Goal: Task Accomplishment & Management: Manage account settings

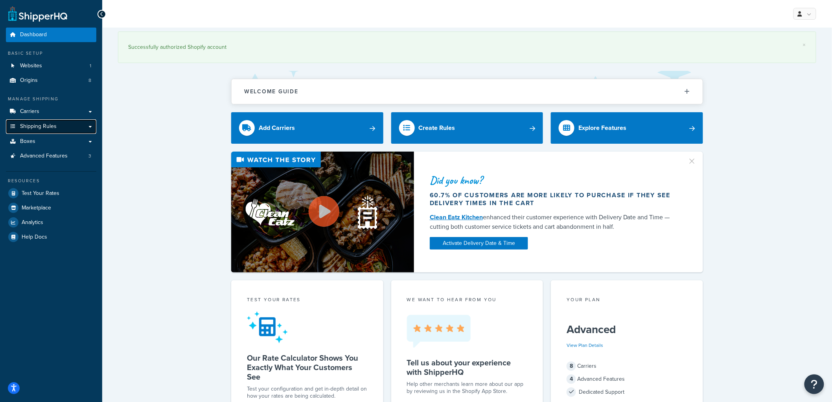
click at [44, 126] on span "Shipping Rules" at bounding box center [38, 126] width 37 height 7
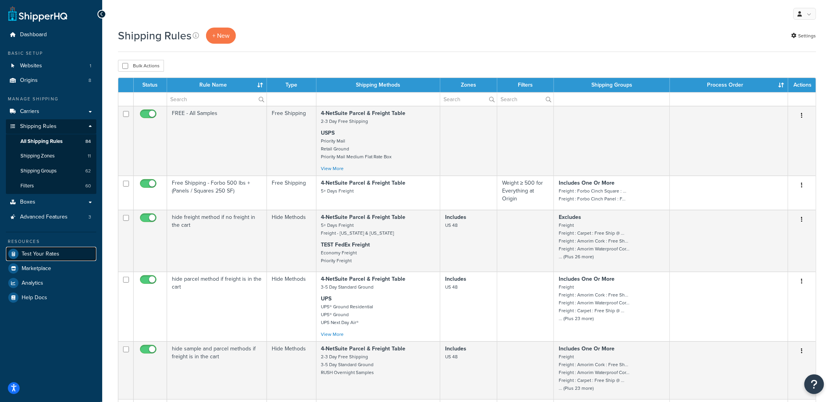
click at [46, 254] on span "Test Your Rates" at bounding box center [41, 254] width 38 height 7
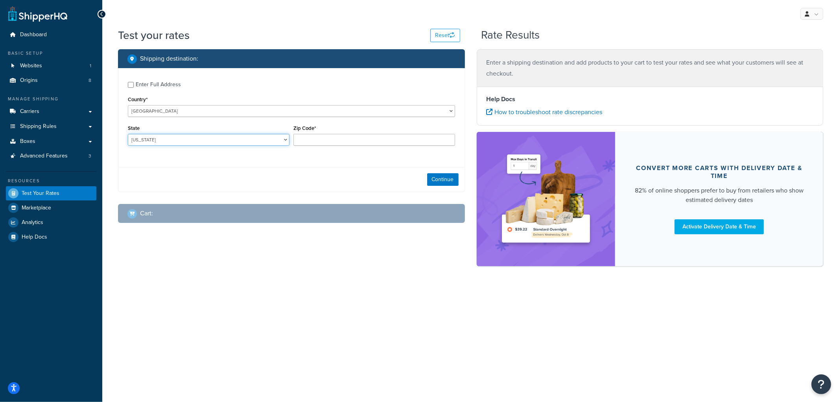
click at [214, 143] on select "Alabama Alaska American Samoa Arizona Arkansas Armed Forces Americas Armed Forc…" at bounding box center [209, 140] width 162 height 12
select select "NE"
click at [128, 134] on select "Alabama Alaska American Samoa Arizona Arkansas Armed Forces Americas Armed Forc…" at bounding box center [209, 140] width 162 height 12
click at [309, 139] on input "Zip Code*" at bounding box center [374, 140] width 162 height 12
type input "69331"
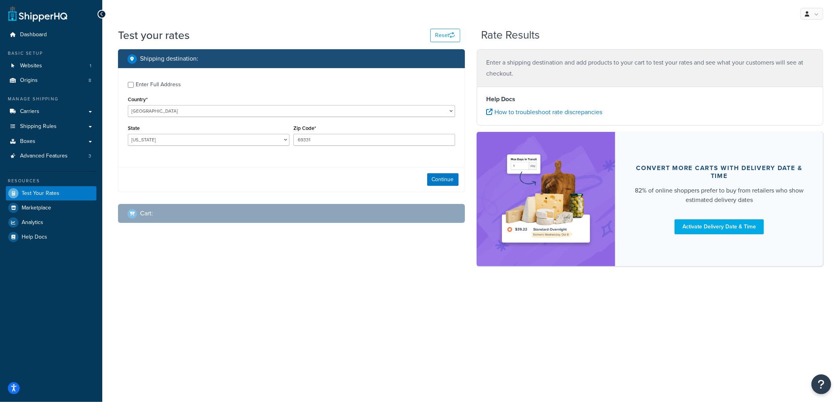
click at [168, 84] on div "Enter Full Address" at bounding box center [158, 84] width 45 height 11
click at [134, 84] on input "Enter Full Address" at bounding box center [131, 85] width 6 height 6
checkbox input "true"
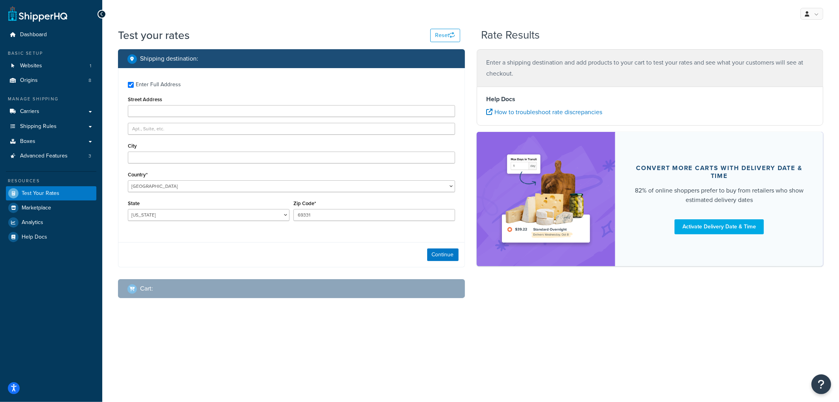
click at [144, 164] on div "Enter Full Address Street Address City Country* United States United Kingdom Af…" at bounding box center [291, 152] width 346 height 168
click at [147, 159] on input "City" at bounding box center [291, 157] width 327 height 12
type input "Angora"
click at [324, 258] on div "Continue" at bounding box center [291, 254] width 346 height 25
click at [439, 261] on button "Continue" at bounding box center [442, 254] width 31 height 13
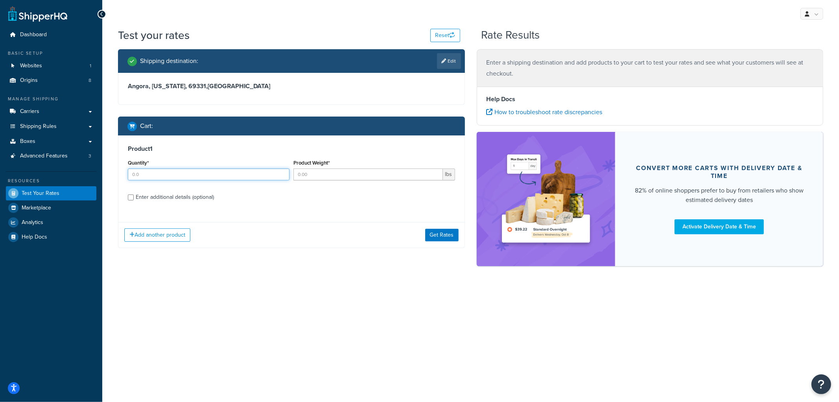
click at [145, 172] on input "Quantity*" at bounding box center [209, 174] width 162 height 12
type input "28"
click at [337, 176] on input "Product Weight*" at bounding box center [367, 174] width 149 height 12
type input "6"
click at [192, 195] on div "Enter additional details (optional)" at bounding box center [175, 197] width 78 height 11
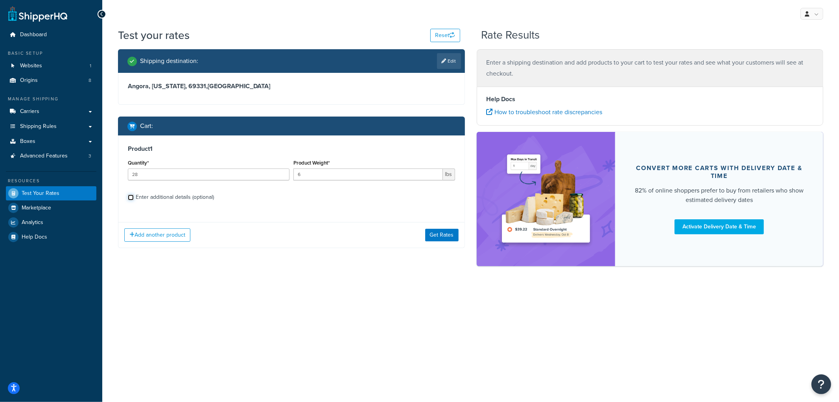
click at [134, 195] on input "Enter additional details (optional)" at bounding box center [131, 197] width 6 height 6
checkbox input "true"
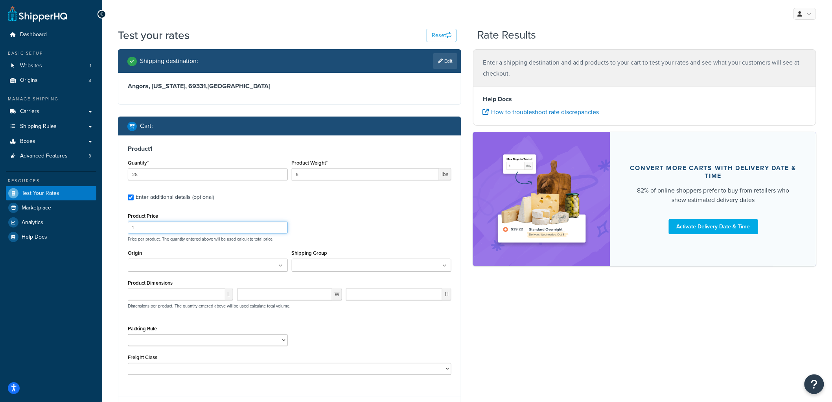
drag, startPoint x: 147, startPoint y: 230, endPoint x: 112, endPoint y: 223, distance: 35.4
click at [112, 223] on div "Shipping destination : Edit Angora, Nebraska, 69331 , United States Cart : Prod…" at bounding box center [289, 241] width 355 height 385
type input "58"
click at [190, 266] on input "Origin" at bounding box center [165, 265] width 70 height 9
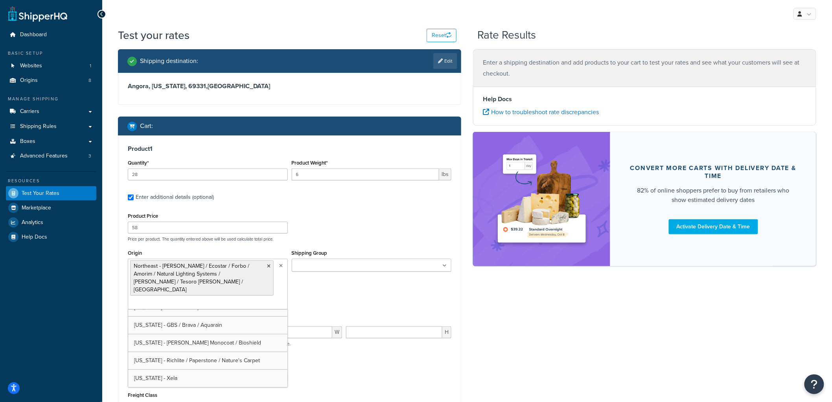
scroll to position [46, 0]
click at [405, 231] on div "Product Price 58 Price per product. The quantity entered above will be used cal…" at bounding box center [290, 225] width 328 height 31
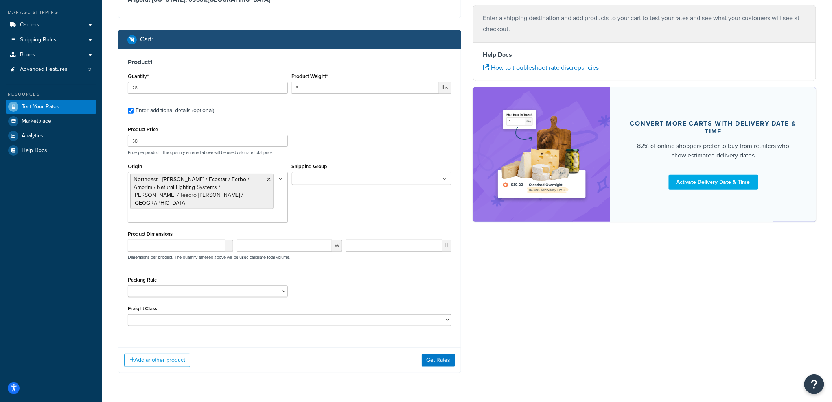
scroll to position [94, 0]
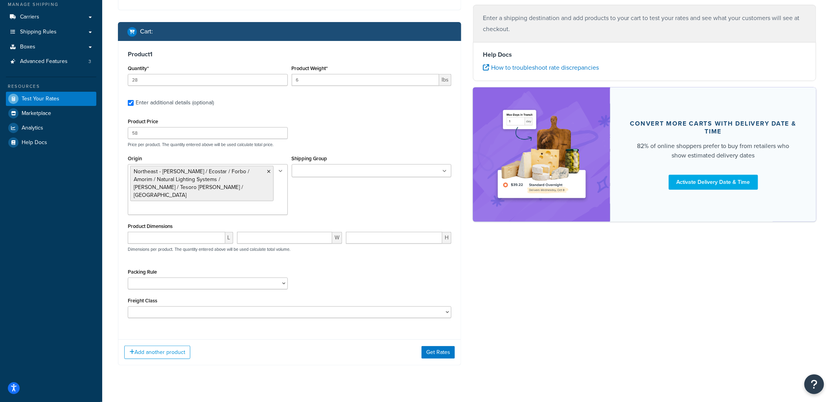
click at [345, 170] on input "Shipping Group" at bounding box center [329, 171] width 70 height 9
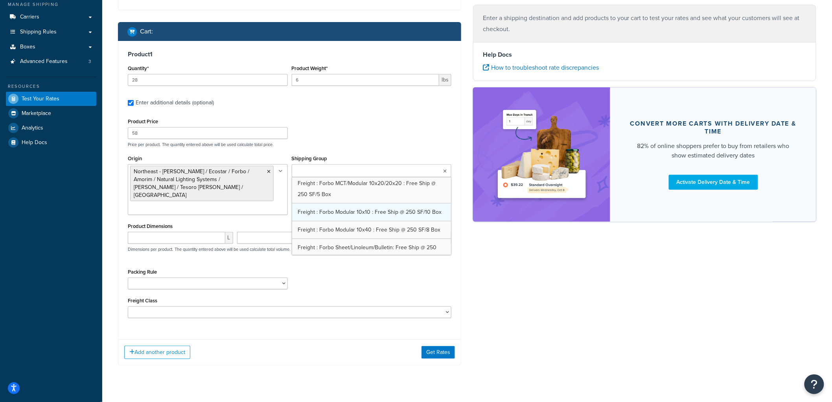
scroll to position [393, 0]
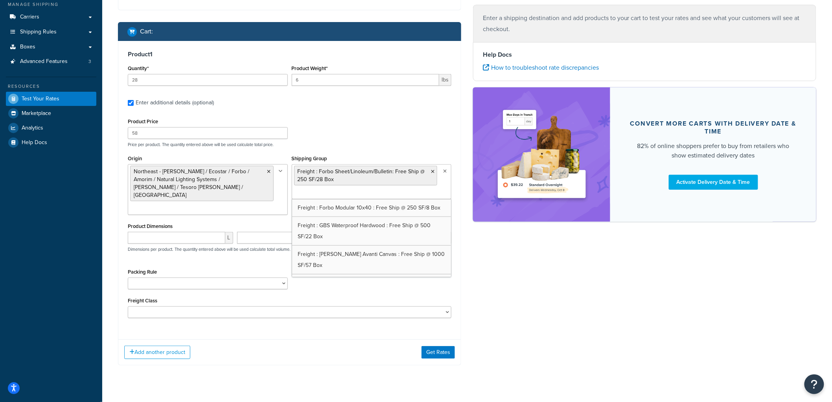
click at [396, 129] on div "Product Price 58 Price per product. The quantity entered above will be used cal…" at bounding box center [290, 131] width 328 height 31
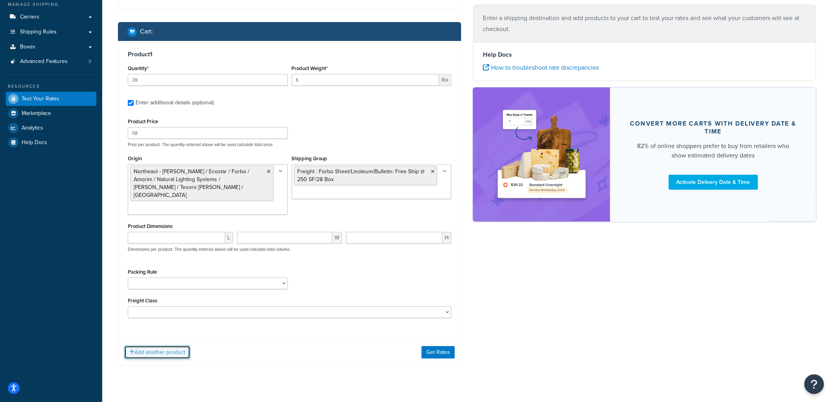
click at [136, 345] on button "Add another product" at bounding box center [157, 351] width 66 height 13
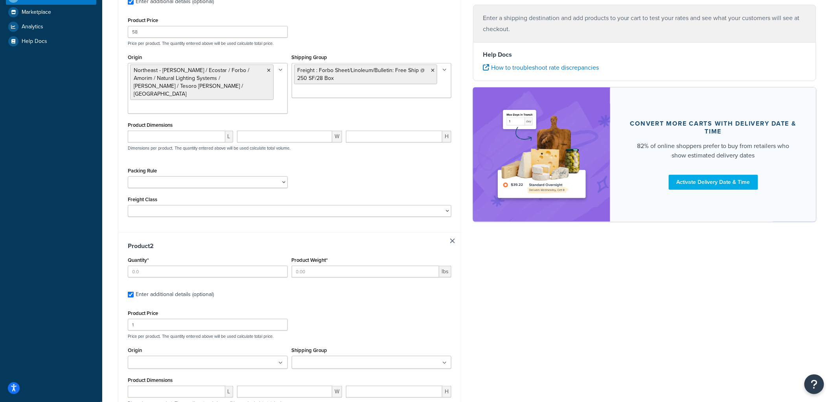
scroll to position [223, 0]
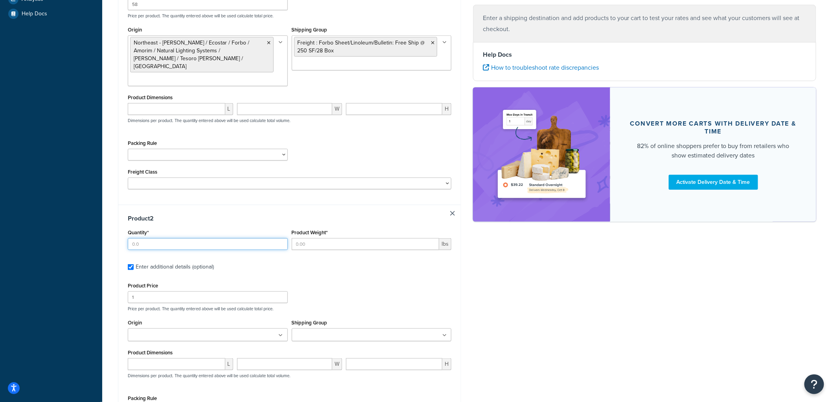
click at [181, 238] on input "Quantity*" at bounding box center [208, 244] width 160 height 12
type input "1"
click at [376, 238] on input "Product Weight*" at bounding box center [366, 244] width 148 height 12
type input "5"
click at [144, 291] on input "1" at bounding box center [208, 297] width 160 height 12
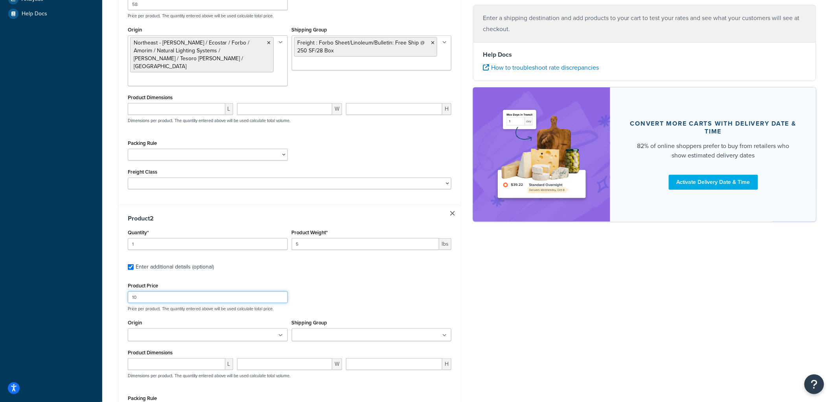
type input "10"
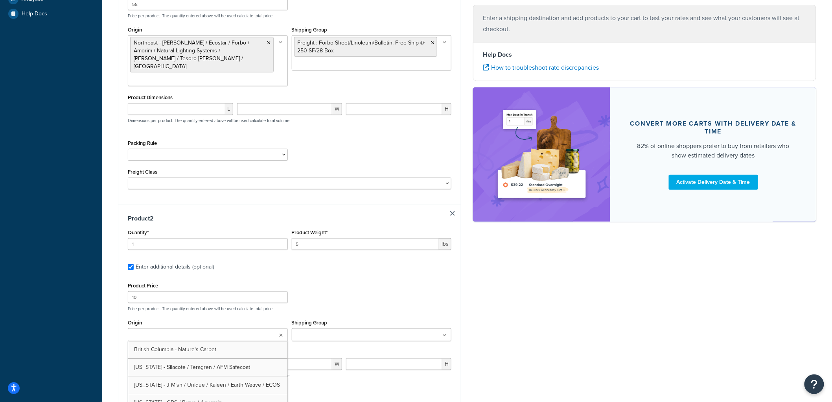
click at [187, 328] on ul at bounding box center [208, 334] width 160 height 13
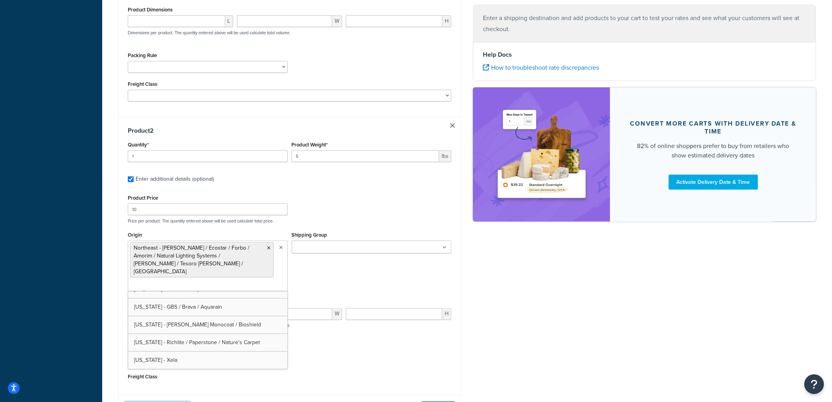
scroll to position [46, 0]
click at [463, 207] on div "Shipping destination : Edit Angora, Nebraska, 69331 , United States Cart : Prod…" at bounding box center [289, 85] width 355 height 694
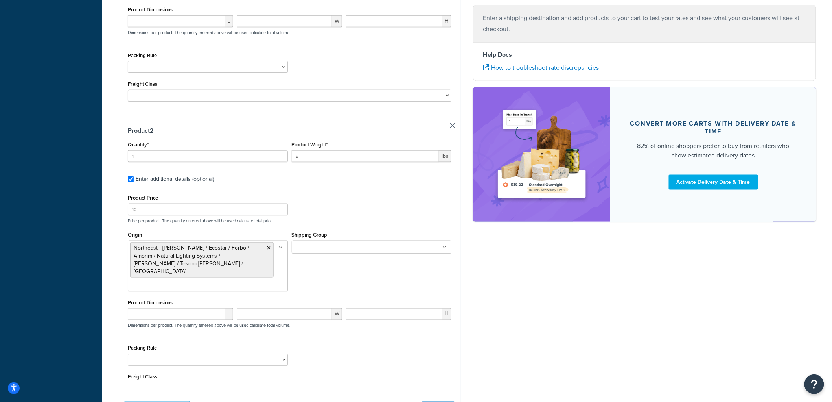
click at [419, 240] on ul at bounding box center [372, 246] width 160 height 13
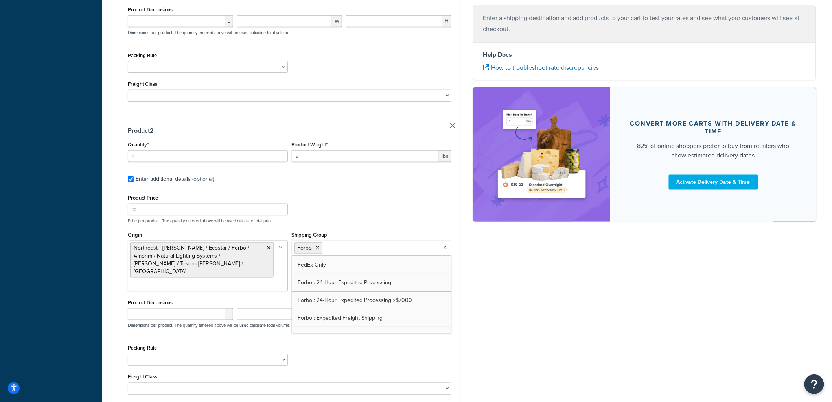
click at [387, 197] on div "Product Price 10 Price per product. The quantity entered above will be used cal…" at bounding box center [290, 207] width 328 height 31
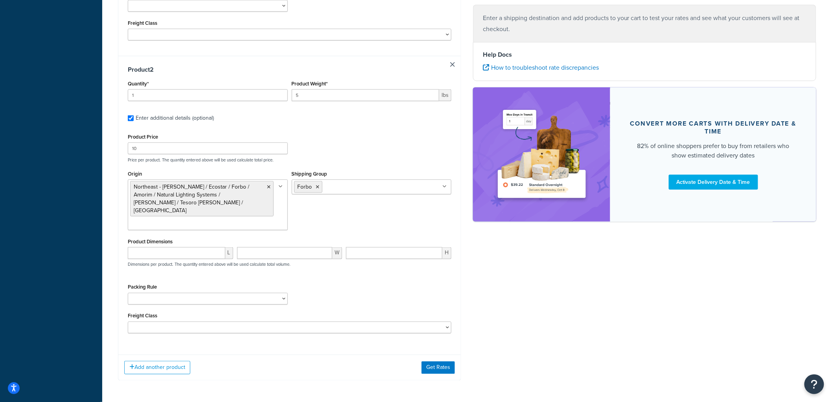
scroll to position [372, 0]
click at [446, 354] on div "Add another product Get Rates" at bounding box center [289, 367] width 343 height 26
click at [442, 361] on button "Get Rates" at bounding box center [438, 367] width 33 height 13
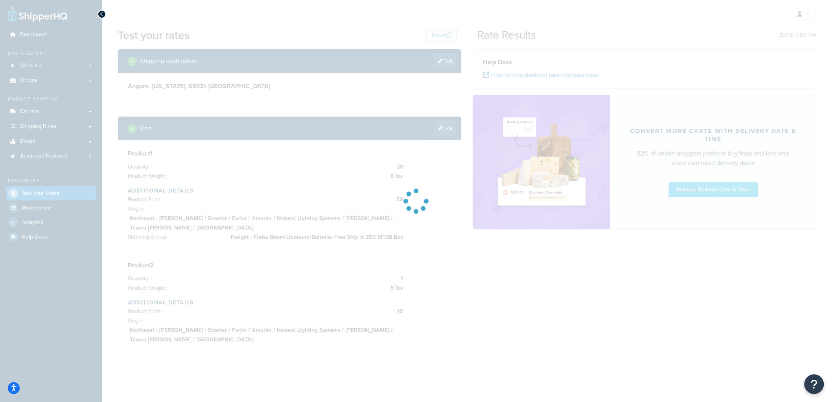
scroll to position [0, 0]
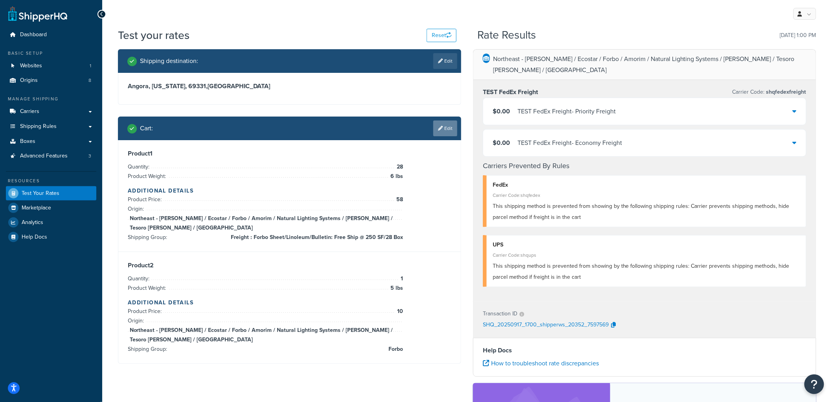
click at [450, 128] on link "Edit" at bounding box center [445, 128] width 24 height 16
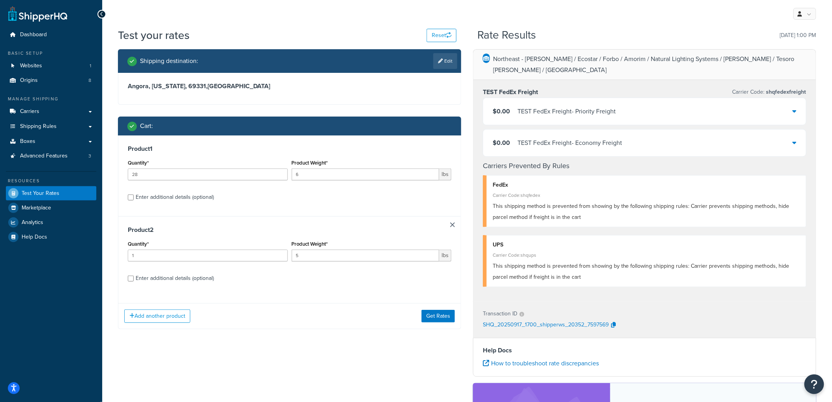
click at [144, 277] on div "Enter additional details (optional)" at bounding box center [175, 278] width 78 height 11
click at [134, 277] on input "Enter additional details (optional)" at bounding box center [131, 278] width 6 height 6
checkbox input "true"
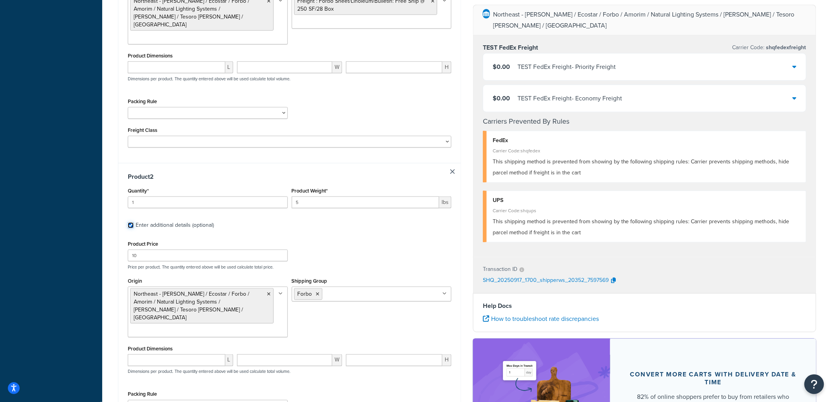
scroll to position [306, 0]
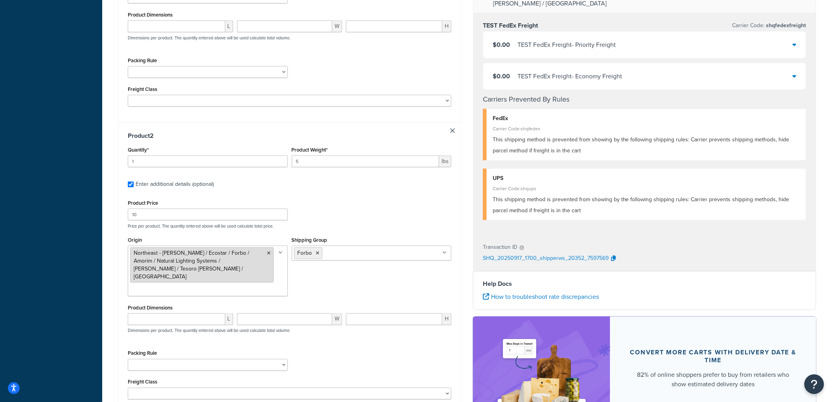
click at [270, 251] on icon at bounding box center [269, 253] width 4 height 5
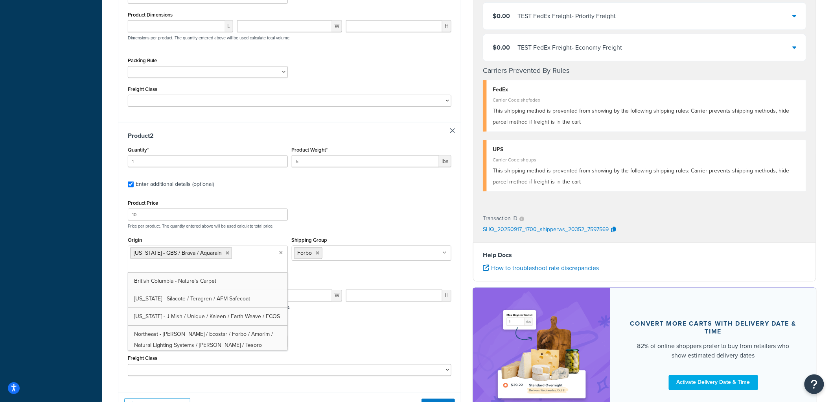
click at [344, 197] on div "Product Price 10 Price per product. The quantity entered above will be used cal…" at bounding box center [290, 212] width 328 height 31
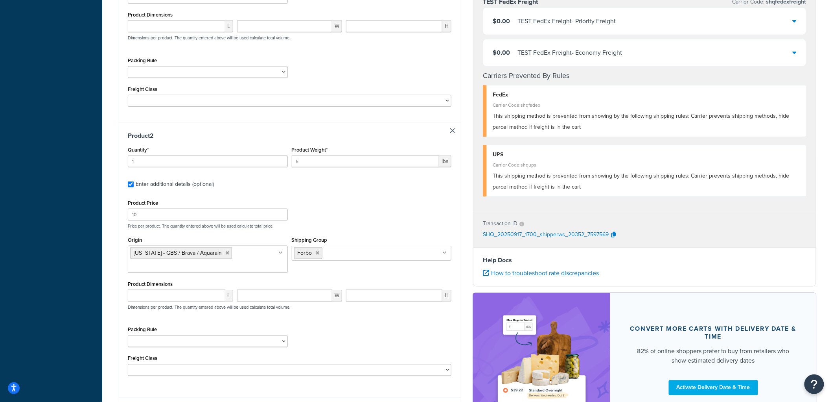
click at [431, 401] on button "Get Rates" at bounding box center [438, 410] width 33 height 13
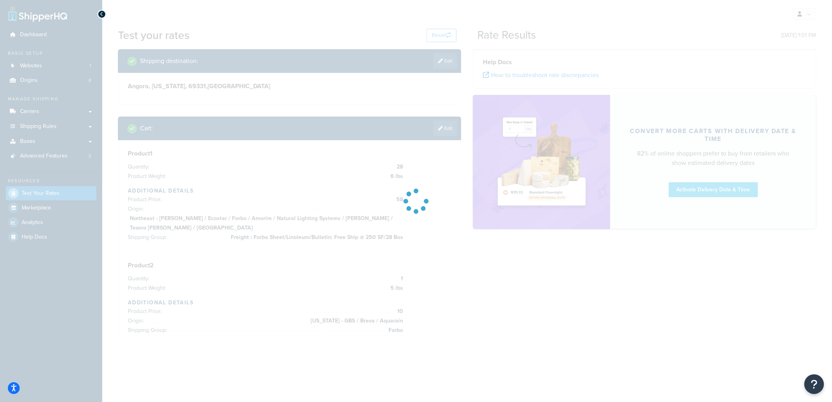
scroll to position [0, 0]
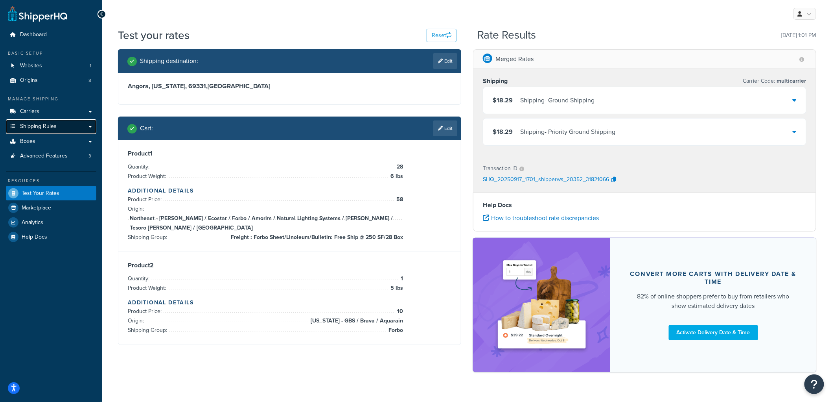
click at [41, 126] on span "Shipping Rules" at bounding box center [38, 126] width 37 height 7
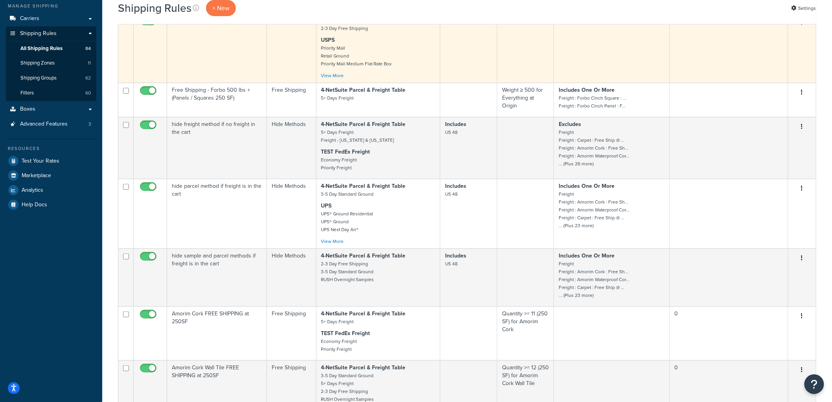
scroll to position [393, 0]
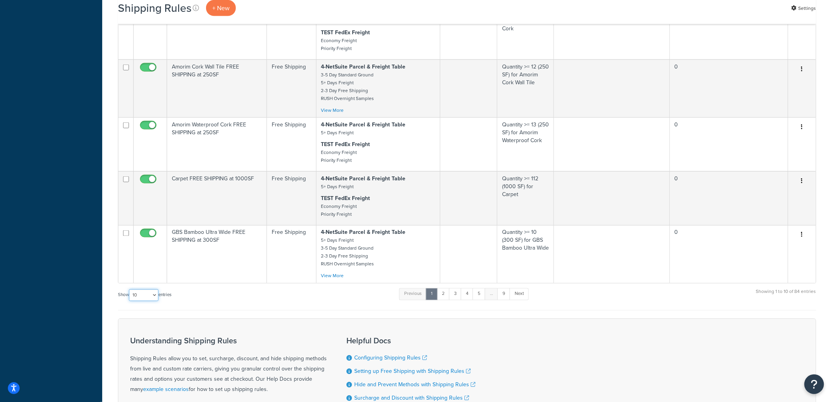
click at [142, 301] on select "10 15 25 50 100 1000" at bounding box center [143, 295] width 29 height 12
select select "100"
click at [130, 297] on select "10 15 25 50 100 1000" at bounding box center [143, 295] width 29 height 12
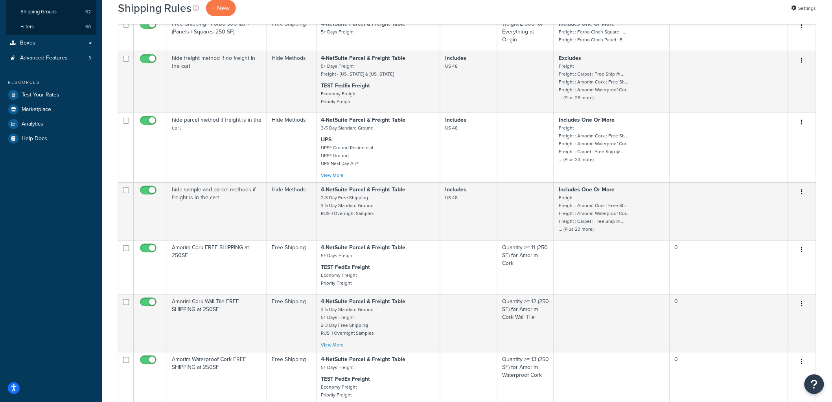
scroll to position [0, 0]
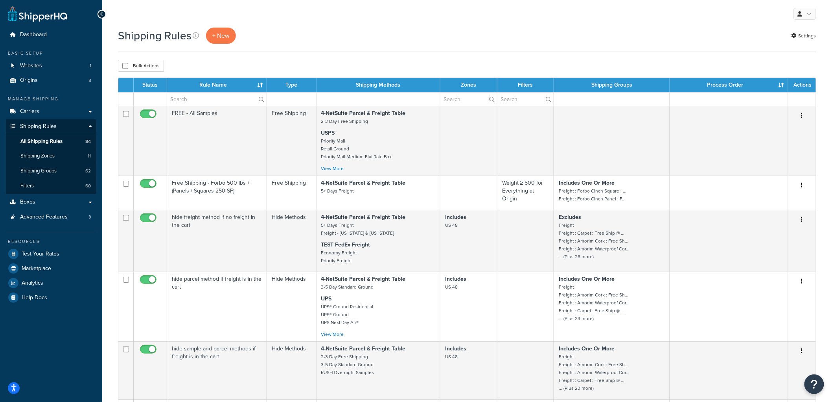
click at [260, 87] on th "Rule Name" at bounding box center [217, 85] width 100 height 14
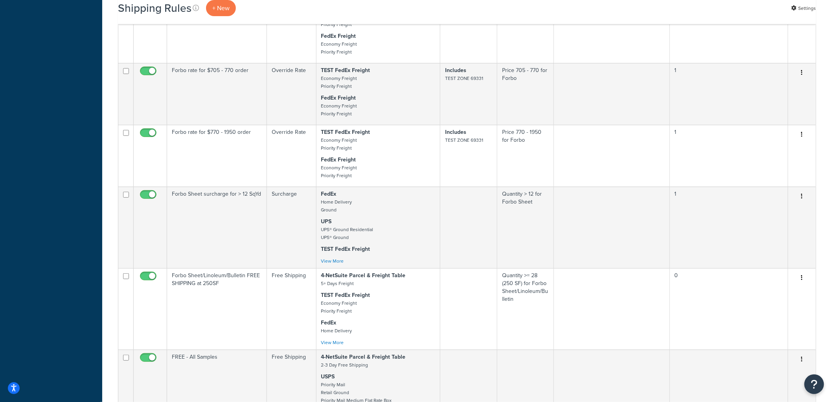
scroll to position [2622, 0]
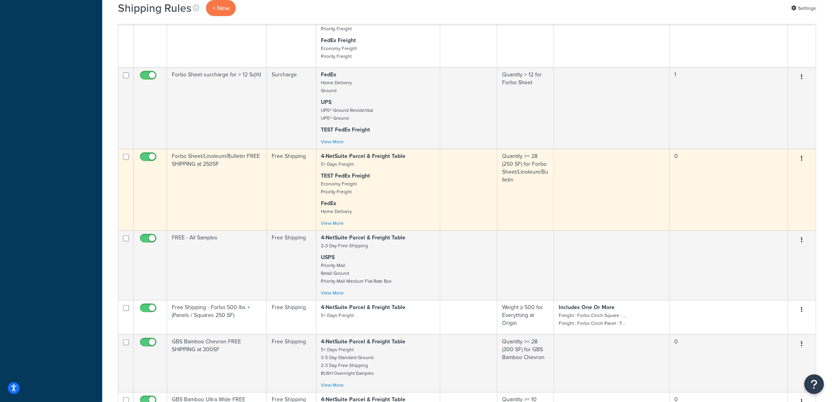
click at [230, 198] on td "Forbo Sheet/Linoleum/Bulletin FREE SHIPPING at 250SF" at bounding box center [217, 189] width 100 height 81
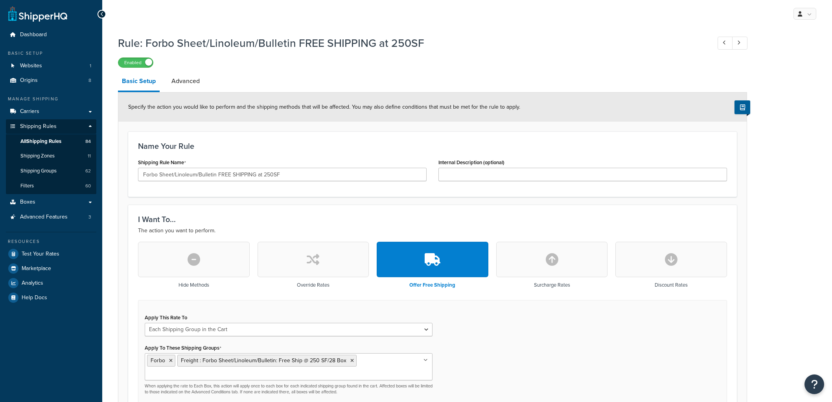
select select "SHIPPING_GROUP"
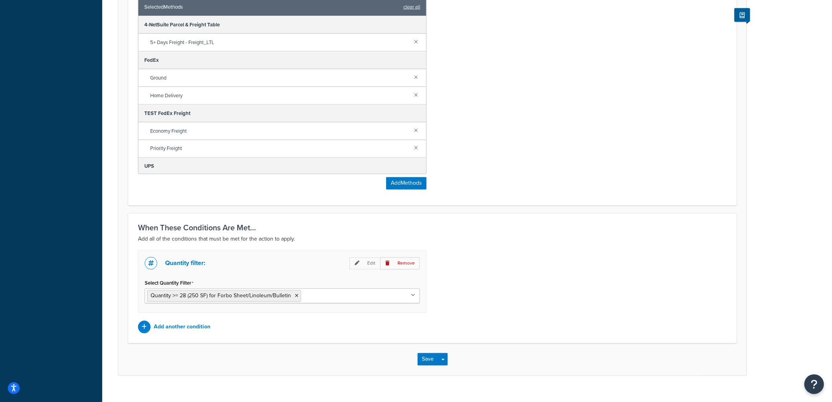
scroll to position [482, 0]
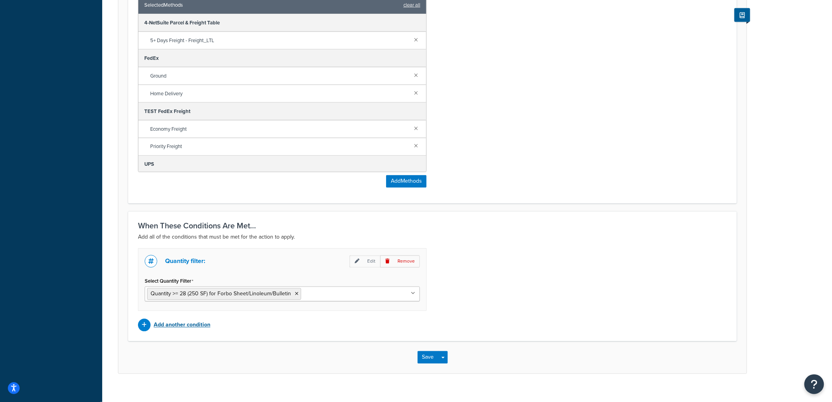
click at [168, 319] on p "Add another condition" at bounding box center [182, 324] width 57 height 11
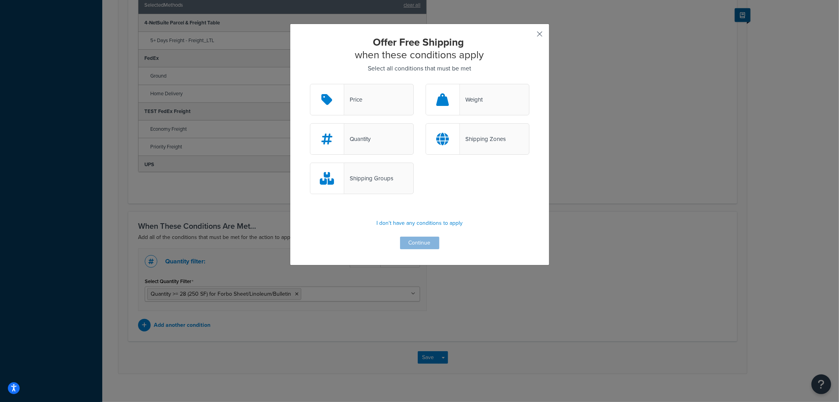
click at [529, 36] on button "button" at bounding box center [528, 37] width 2 height 2
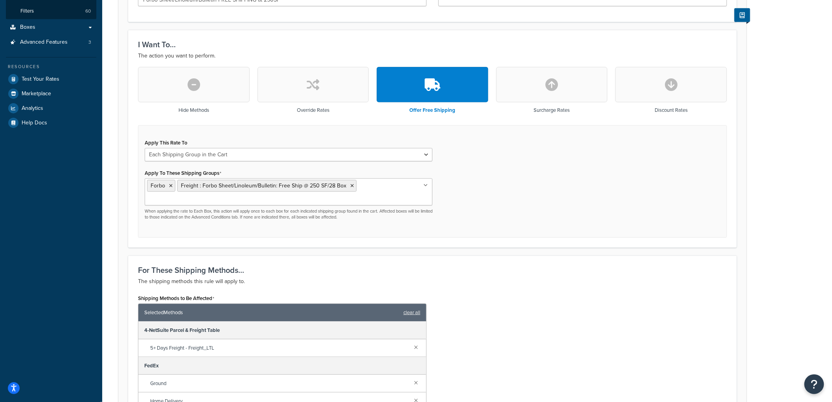
scroll to position [218, 0]
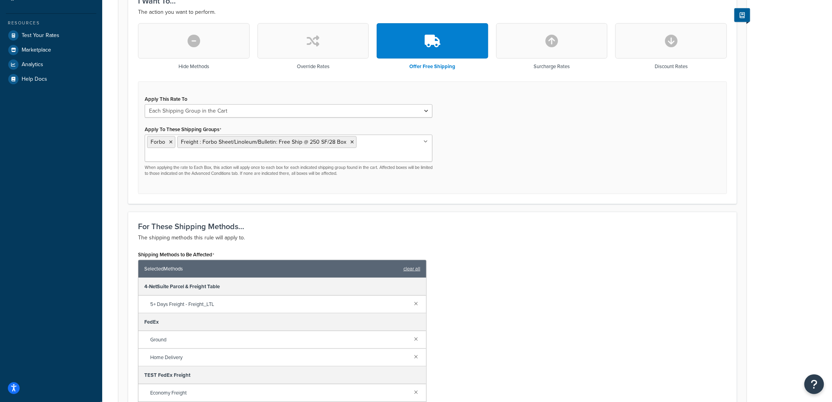
scroll to position [482, 0]
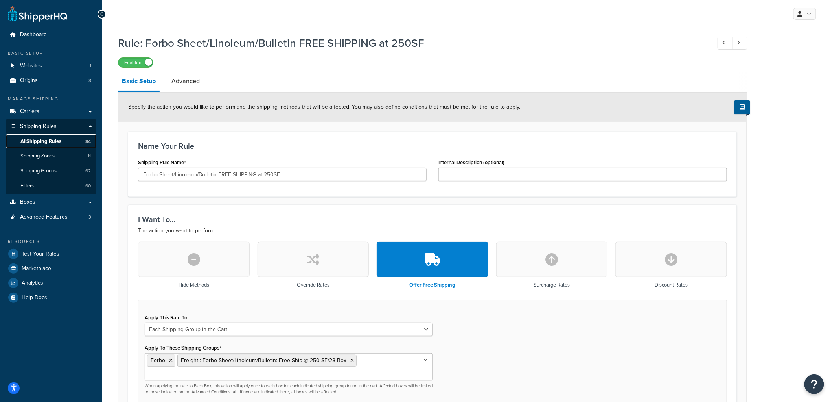
click at [43, 140] on span "All Shipping Rules" at bounding box center [40, 141] width 41 height 7
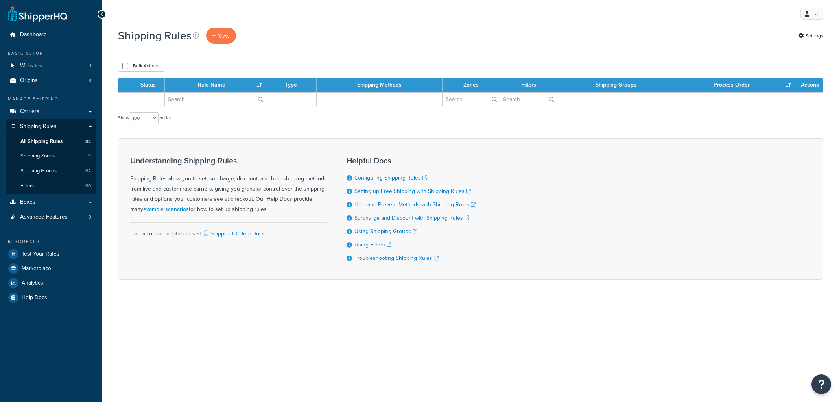
select select "100"
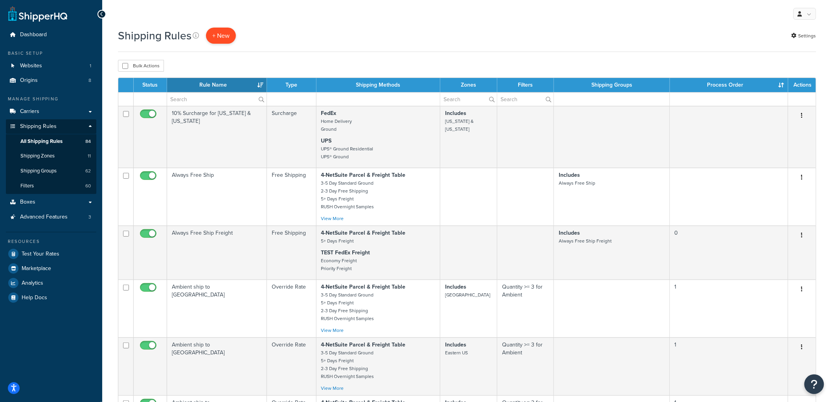
click at [228, 40] on p "+ New" at bounding box center [221, 36] width 30 height 16
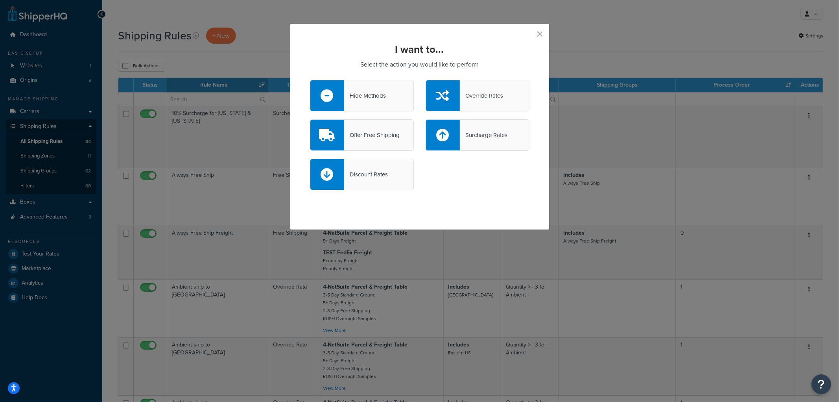
click at [349, 87] on div "Hide Methods" at bounding box center [362, 95] width 104 height 31
click at [0, 0] on input "Hide Methods" at bounding box center [0, 0] width 0 height 0
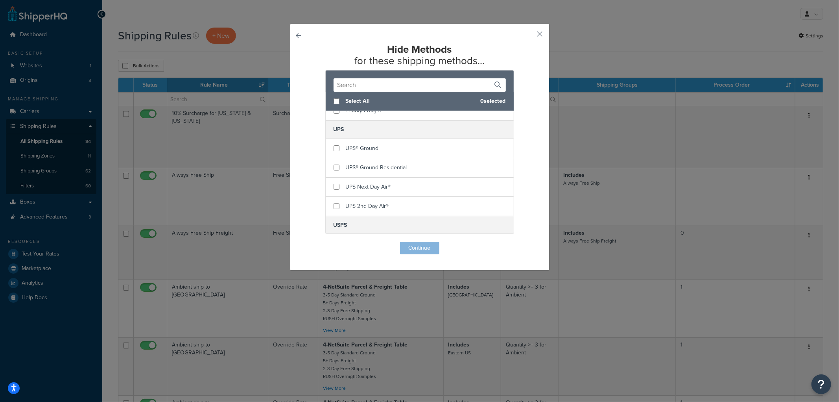
scroll to position [343, 0]
checkbox input "true"
click at [382, 183] on span "UPS Next Day Air®" at bounding box center [368, 187] width 45 height 8
checkbox input "true"
click at [376, 202] on div "UPS 2nd Day Air®" at bounding box center [367, 206] width 43 height 11
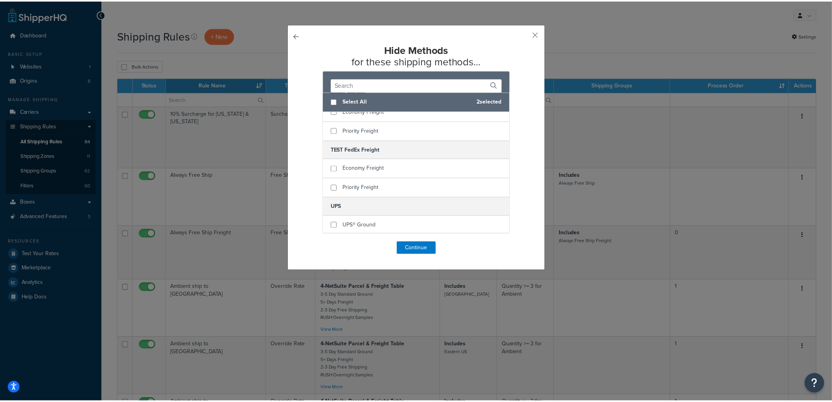
scroll to position [256, 0]
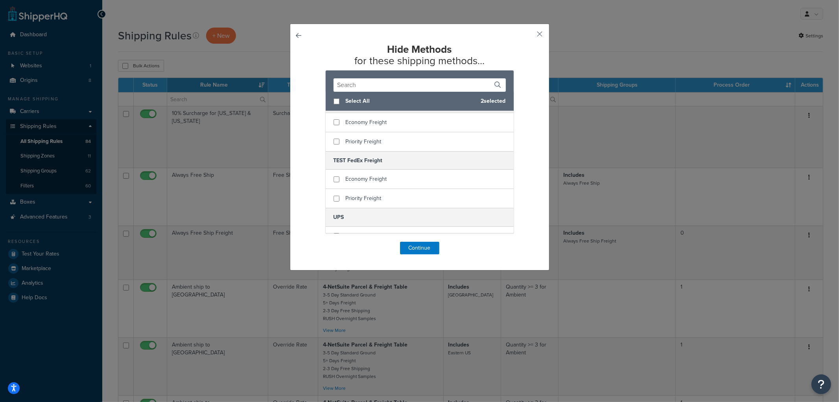
click at [424, 241] on div "Hide Methods for these shipping methods... Select All 2 selected 4-NetSuite Par…" at bounding box center [419, 149] width 219 height 210
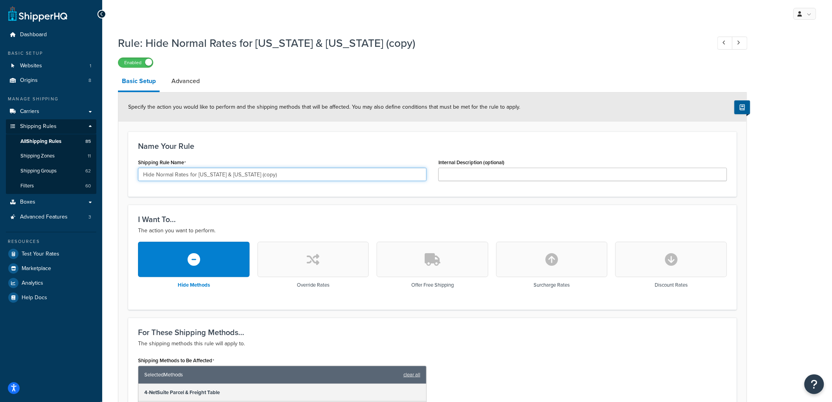
drag, startPoint x: 254, startPoint y: 172, endPoint x: 91, endPoint y: 146, distance: 165.6
type input "Hide 2-day and overnight shipping for drop shippers other than ECOS and Bioshie…"
click at [309, 143] on h3 "Name Your Rule" at bounding box center [432, 146] width 589 height 9
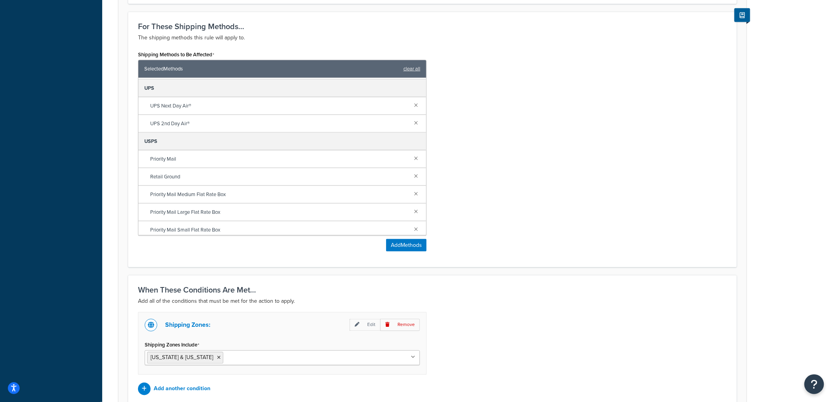
scroll to position [108, 0]
click at [412, 157] on link at bounding box center [416, 154] width 9 height 9
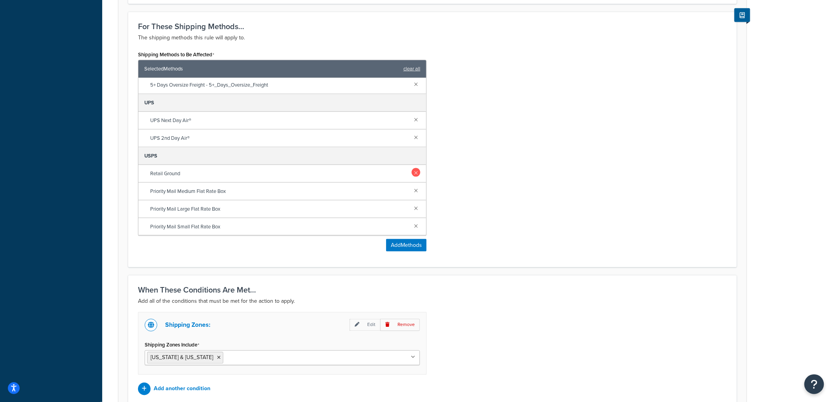
click at [412, 174] on link at bounding box center [416, 172] width 9 height 9
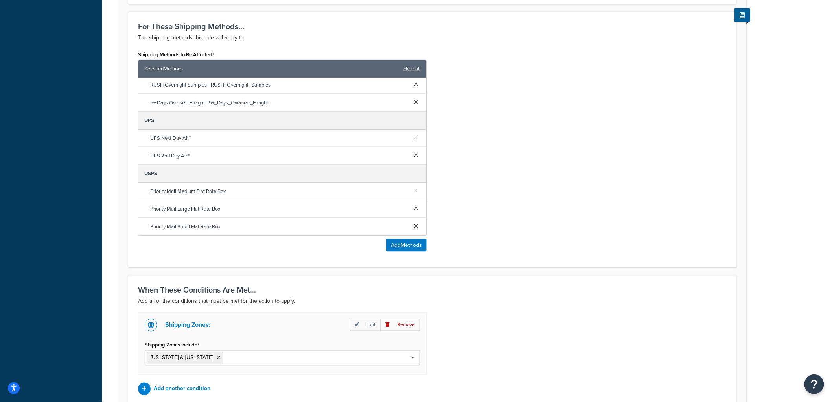
click at [408, 198] on div "Priority Mail Medium Flat Rate Box" at bounding box center [282, 191] width 288 height 18
click at [412, 186] on link at bounding box center [416, 190] width 9 height 9
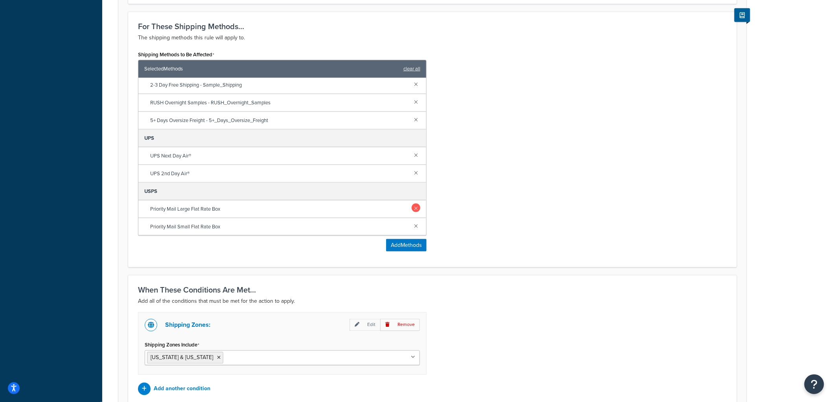
click at [412, 207] on link at bounding box center [416, 207] width 9 height 9
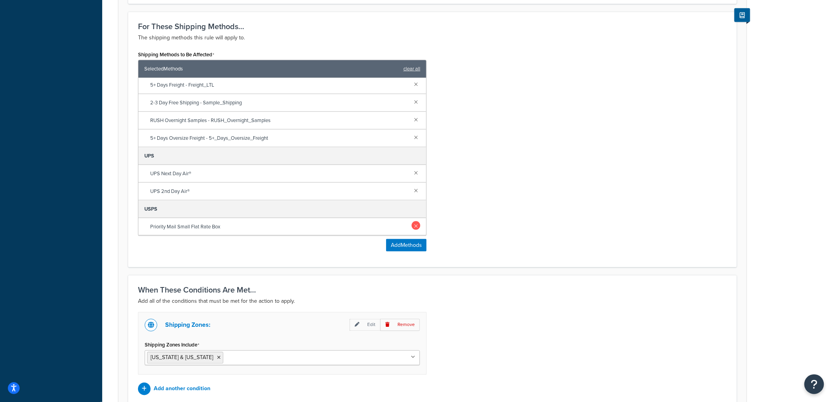
click at [412, 225] on link at bounding box center [416, 225] width 9 height 9
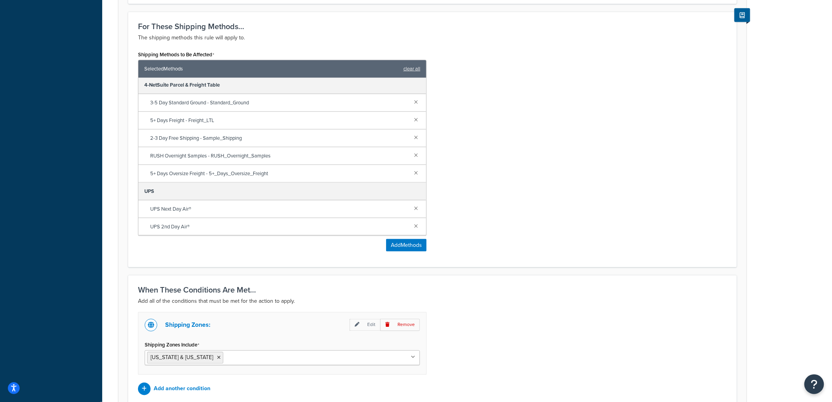
scroll to position [0, 0]
click at [412, 105] on link at bounding box center [416, 103] width 9 height 9
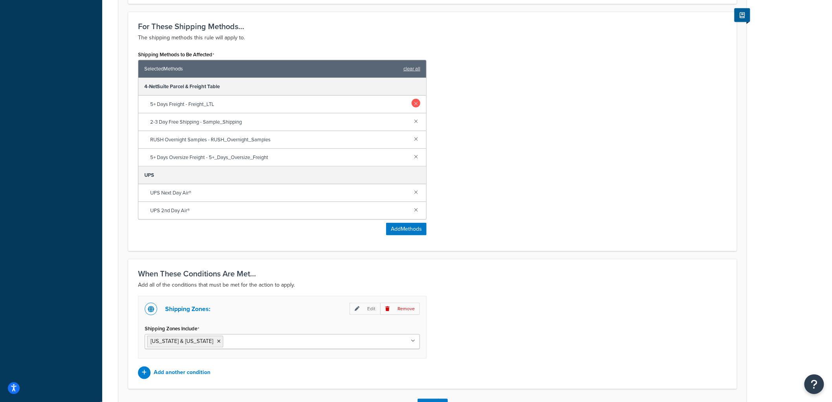
click at [413, 101] on link at bounding box center [416, 103] width 9 height 9
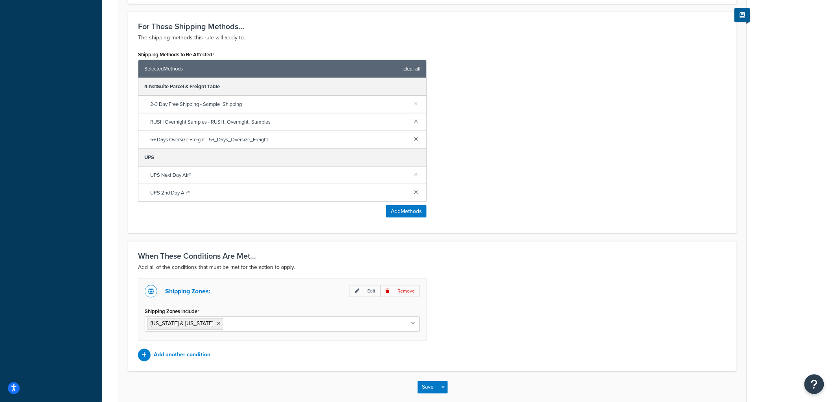
click at [415, 109] on div "2-3 Day Free Shipping - Sample_Shipping" at bounding box center [282, 105] width 288 height 18
click at [416, 103] on link at bounding box center [416, 103] width 9 height 9
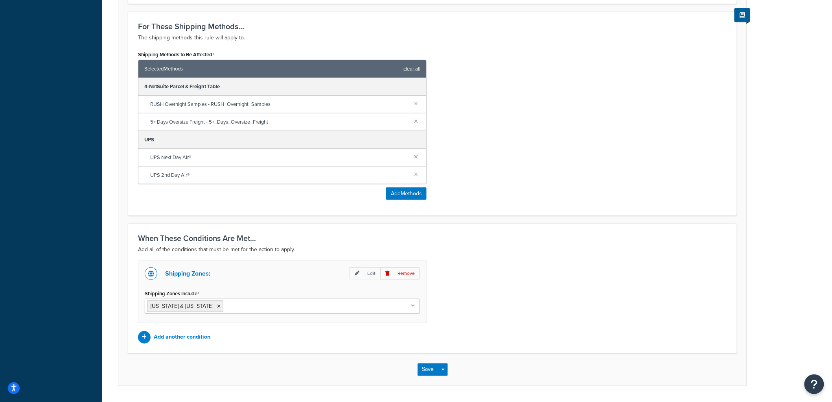
click at [416, 109] on div "RUSH Overnight Samples - RUSH_Overnight_Samples" at bounding box center [282, 105] width 288 height 18
click at [416, 107] on div "RUSH Overnight Samples - RUSH_Overnight_Samples" at bounding box center [282, 105] width 288 height 18
click at [417, 105] on link at bounding box center [416, 103] width 9 height 9
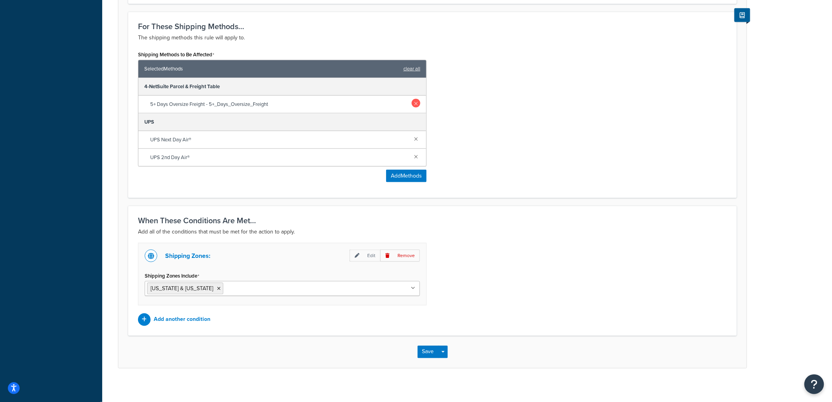
click at [417, 100] on link at bounding box center [416, 103] width 9 height 9
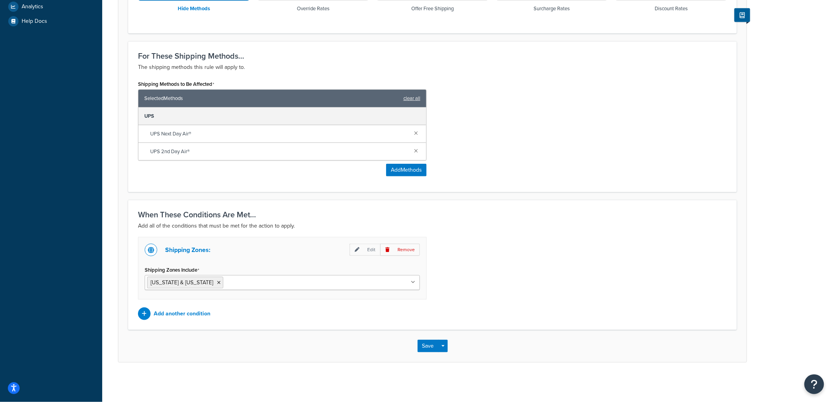
click at [498, 124] on div "Shipping Methods to Be Affected Selected Methods clear all UPS UPS Next Day Air…" at bounding box center [432, 130] width 601 height 104
click at [217, 282] on icon at bounding box center [219, 282] width 4 height 5
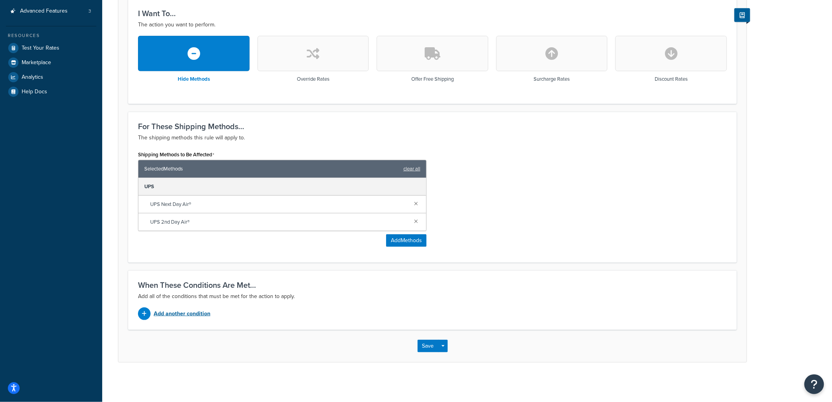
click at [182, 310] on p "Add another condition" at bounding box center [182, 313] width 57 height 11
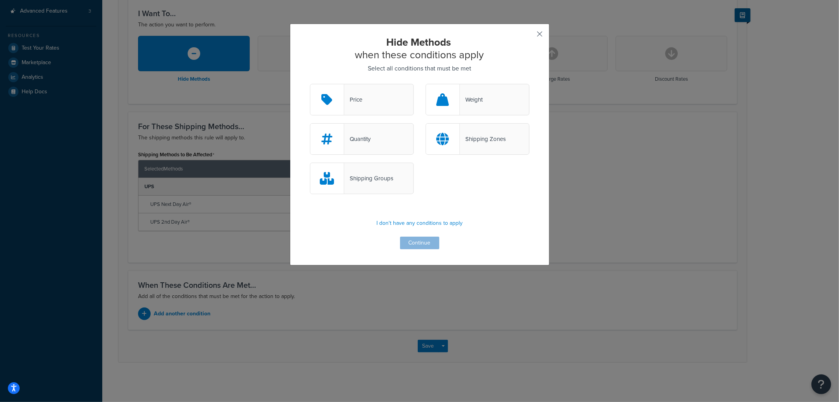
click at [529, 36] on button "button" at bounding box center [528, 37] width 2 height 2
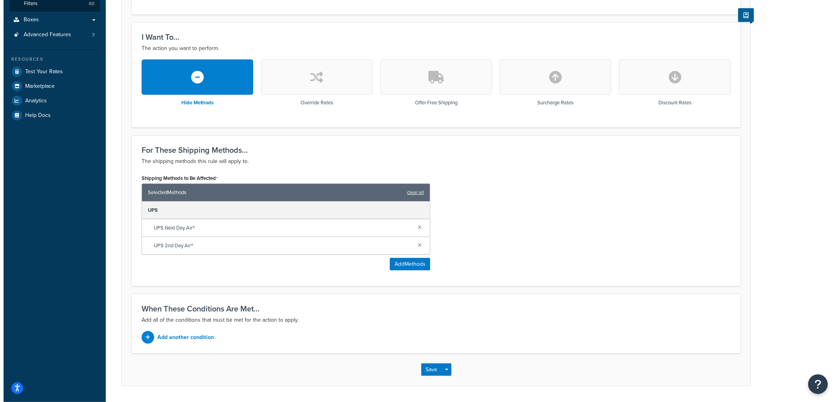
scroll to position [206, 0]
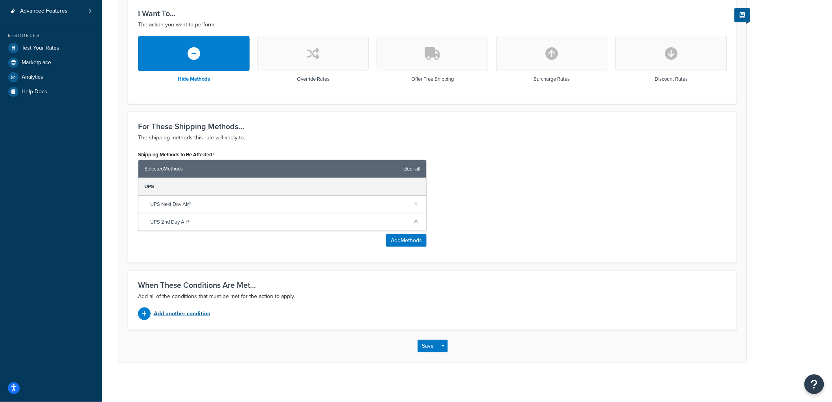
click at [195, 311] on p "Add another condition" at bounding box center [182, 313] width 57 height 11
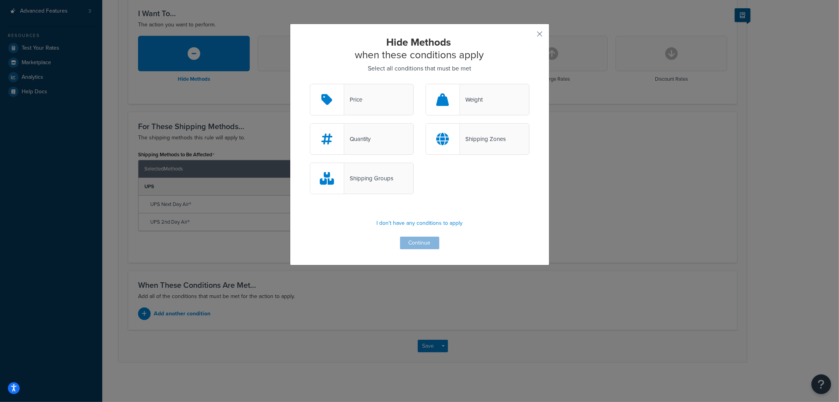
click at [371, 173] on div "Shipping Groups" at bounding box center [368, 178] width 49 height 11
click at [0, 0] on input "Shipping Groups" at bounding box center [0, 0] width 0 height 0
click at [417, 244] on button "Continue" at bounding box center [419, 242] width 39 height 13
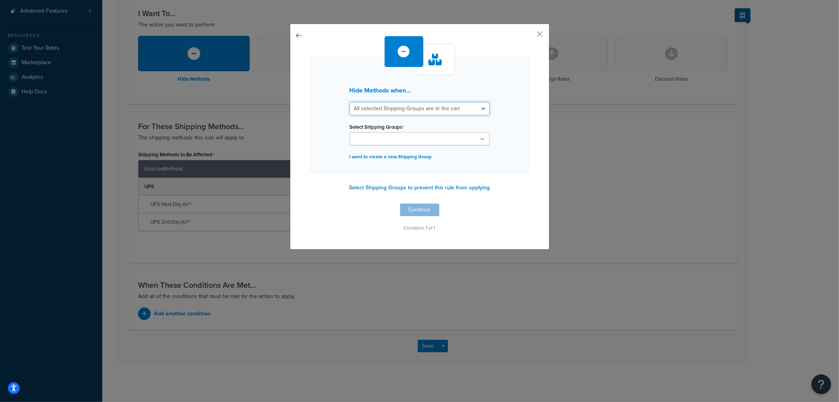
click at [409, 109] on select "All selected Shipping Groups are in the cart Any selected Shipping Groups are i…" at bounding box center [420, 108] width 140 height 13
click at [425, 185] on button "Select Shipping Groups to prevent this rule from applying" at bounding box center [420, 188] width 146 height 12
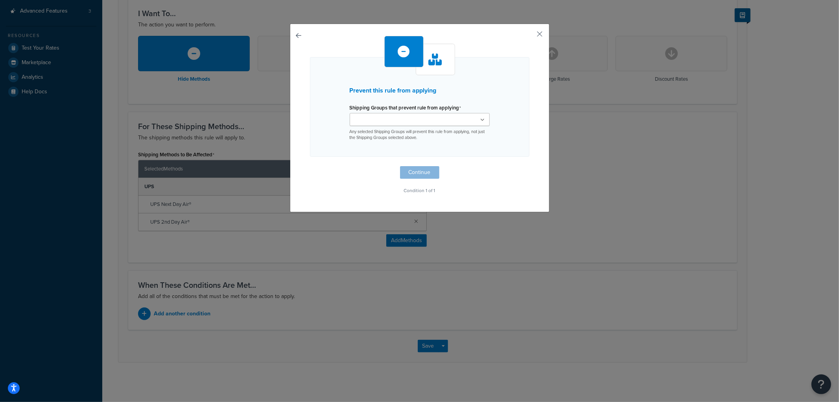
click at [411, 119] on ul at bounding box center [420, 119] width 140 height 13
click at [529, 37] on button "button" at bounding box center [528, 37] width 2 height 2
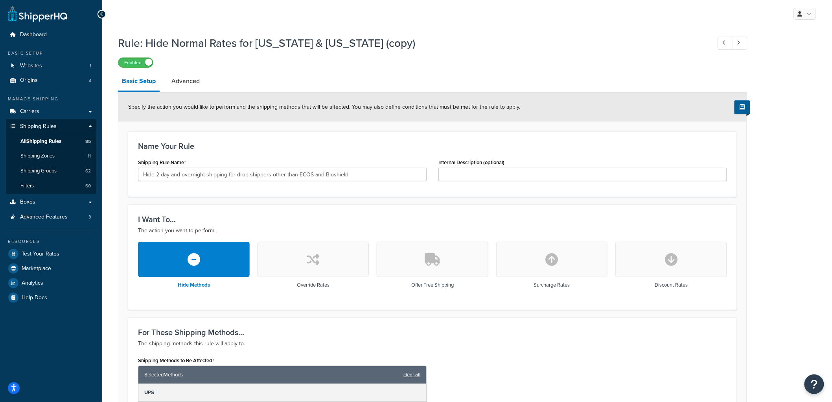
scroll to position [206, 0]
click at [72, 140] on link "All Shipping Rules 85" at bounding box center [51, 141] width 90 height 15
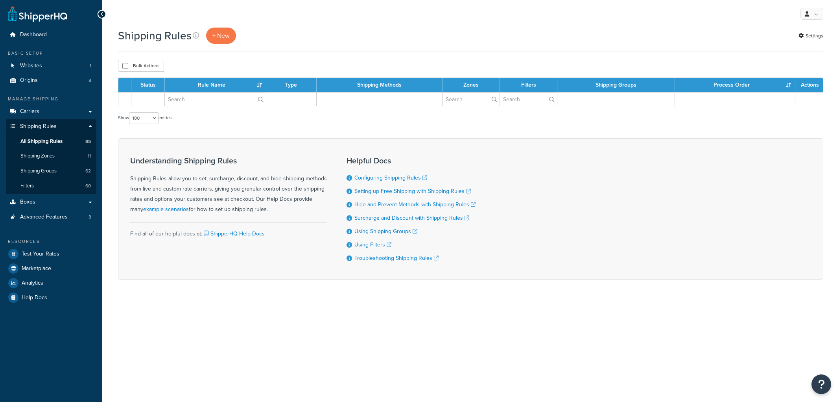
select select "100"
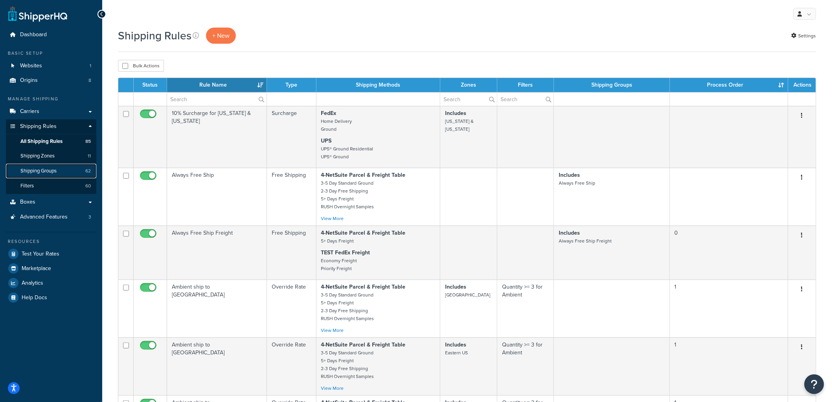
click at [69, 170] on link "Shipping Groups 62" at bounding box center [51, 171] width 90 height 15
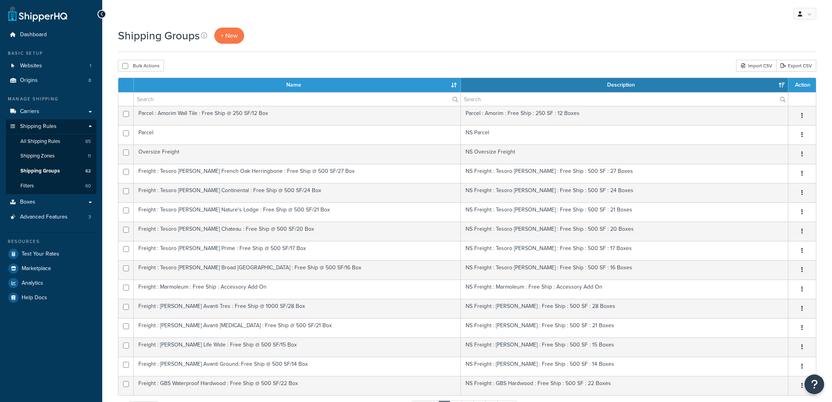
select select "15"
click at [230, 36] on span "+ New" at bounding box center [229, 35] width 17 height 9
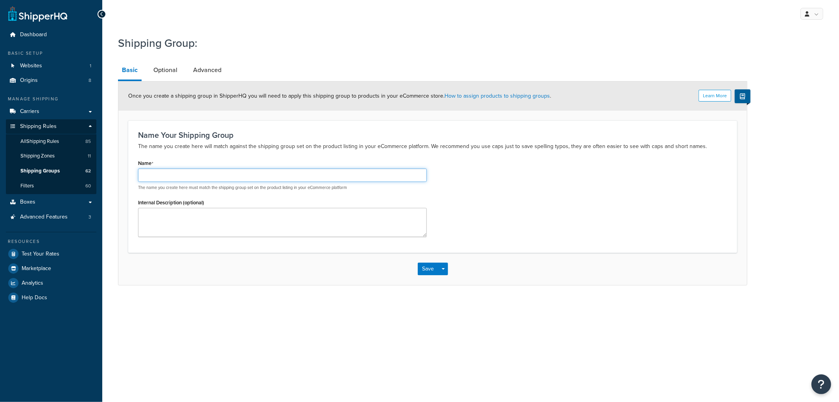
click at [207, 171] on input "Name" at bounding box center [282, 174] width 289 height 13
type input "ECOS"
click at [223, 157] on div "Name ECOS The name you create here must match the shipping group set on the pro…" at bounding box center [282, 173] width 289 height 33
click at [423, 266] on button "Save" at bounding box center [428, 268] width 21 height 13
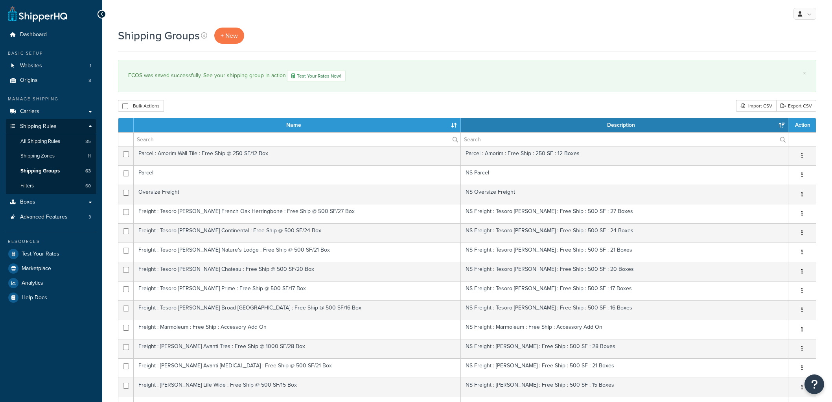
select select "15"
click at [223, 35] on span "+ New" at bounding box center [229, 35] width 17 height 9
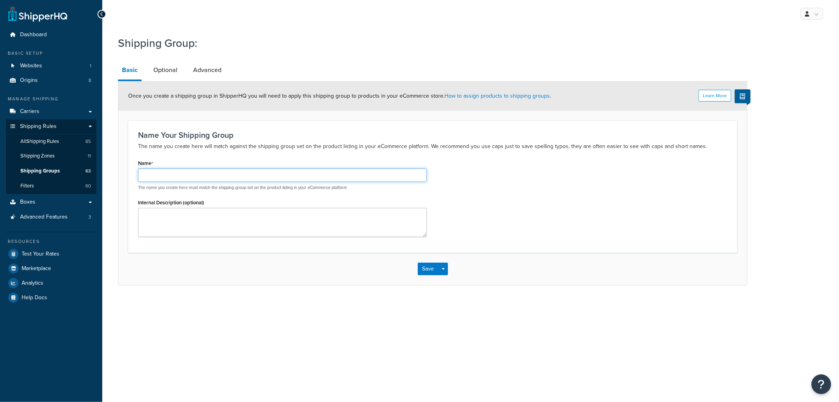
click at [173, 174] on input "Name" at bounding box center [282, 174] width 289 height 13
type input "Bioshield"
click at [203, 147] on p "The name you create here will match against the shipping group set on the produ…" at bounding box center [432, 146] width 589 height 9
click at [431, 268] on button "Save" at bounding box center [428, 268] width 21 height 13
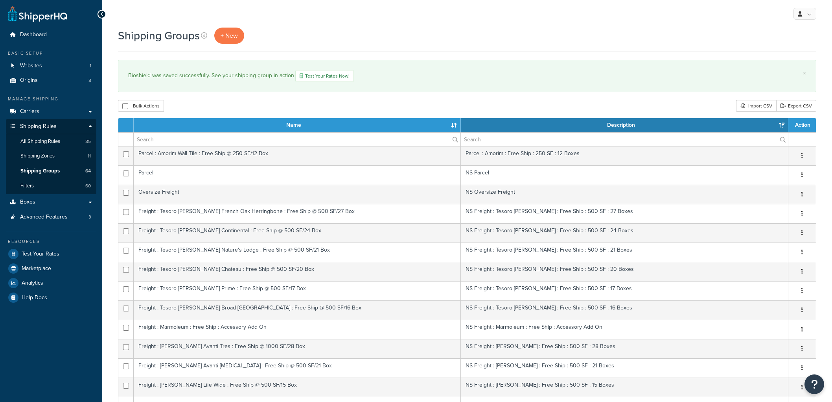
select select "15"
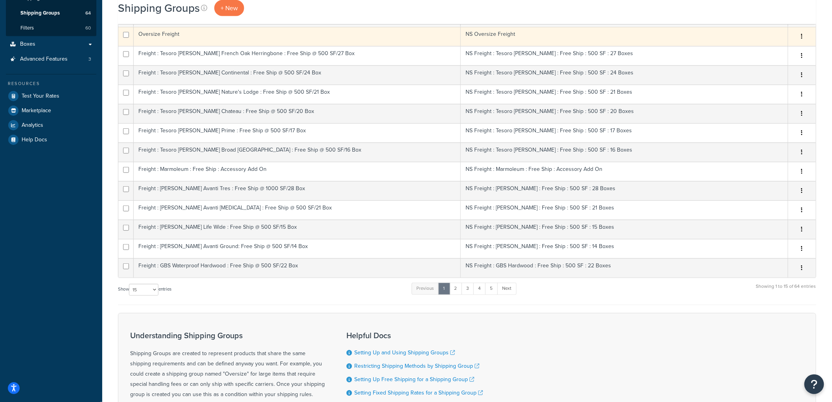
scroll to position [272, 0]
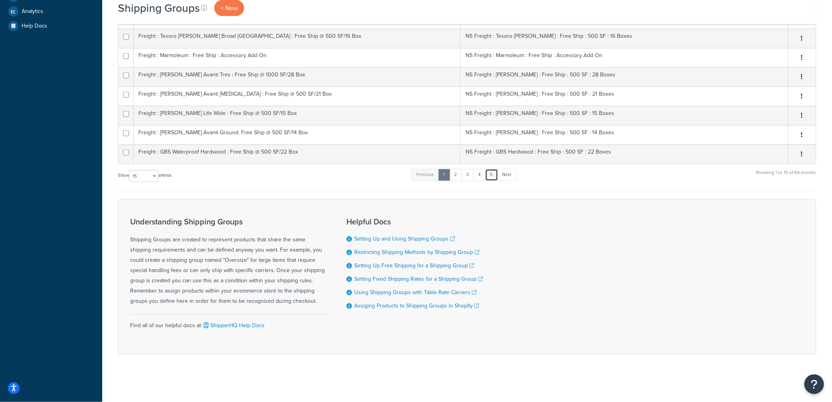
click at [494, 180] on link "5" at bounding box center [491, 175] width 13 height 12
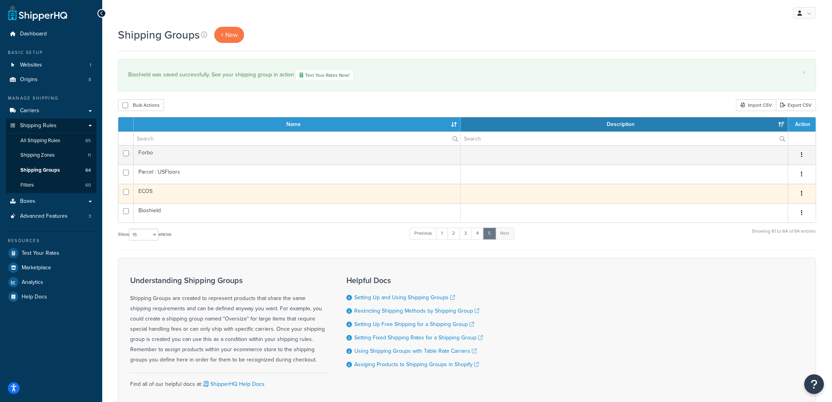
scroll to position [0, 0]
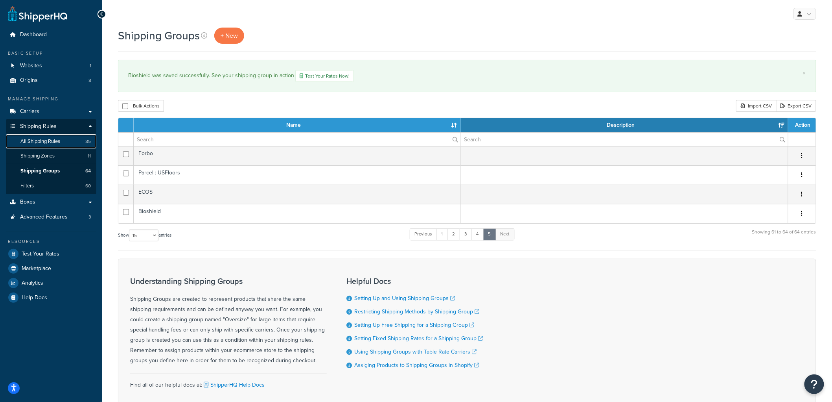
click at [45, 138] on span "All Shipping Rules" at bounding box center [40, 141] width 40 height 7
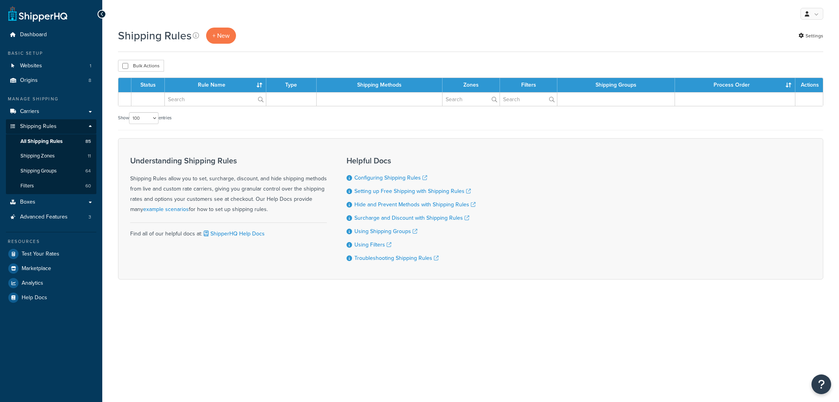
select select "100"
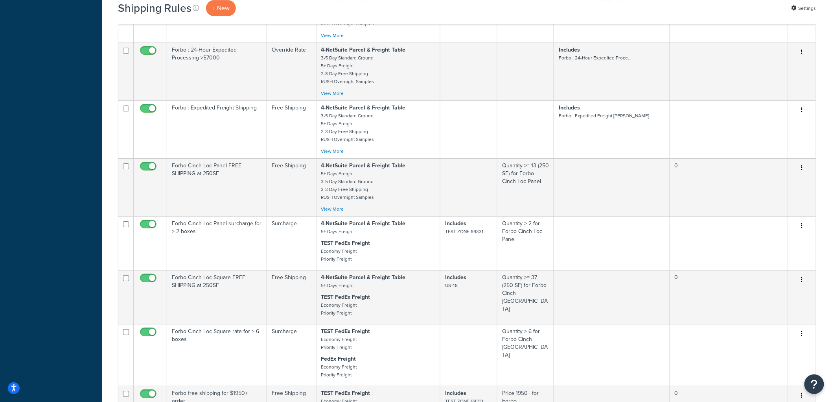
scroll to position [3332, 0]
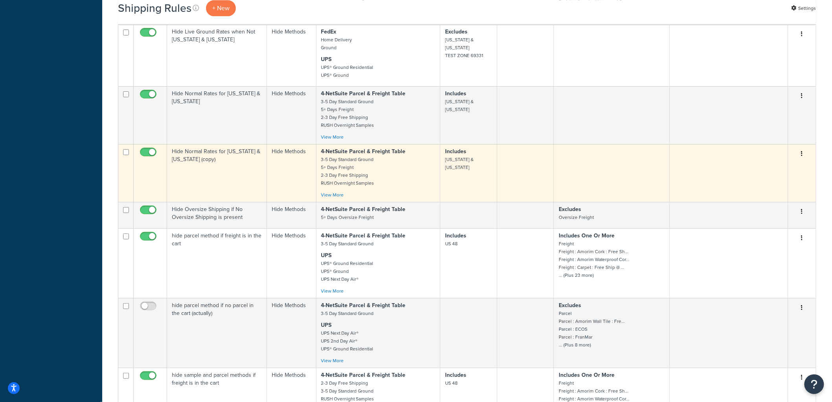
click at [247, 202] on td "Hide Normal Rates for [US_STATE] & [US_STATE] (copy)" at bounding box center [217, 173] width 100 height 58
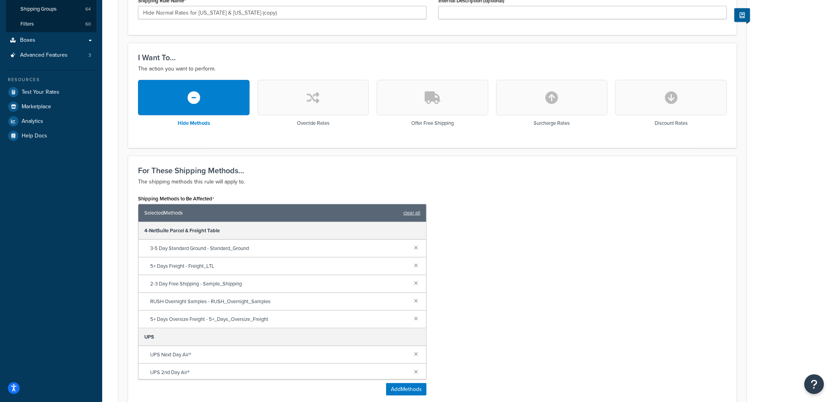
scroll to position [218, 0]
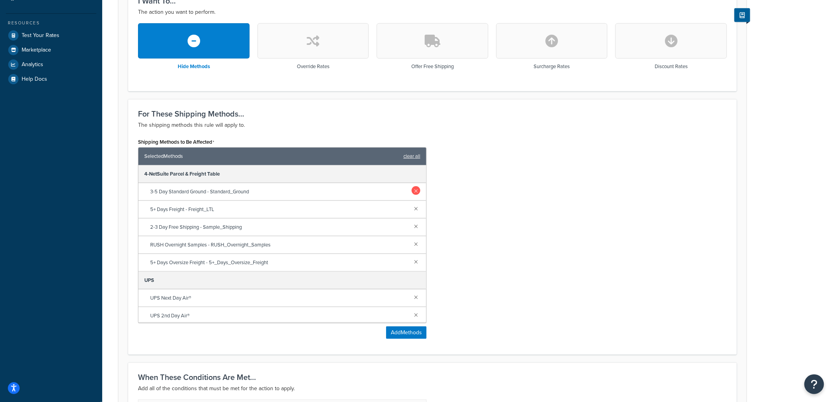
click at [412, 192] on link at bounding box center [416, 190] width 9 height 9
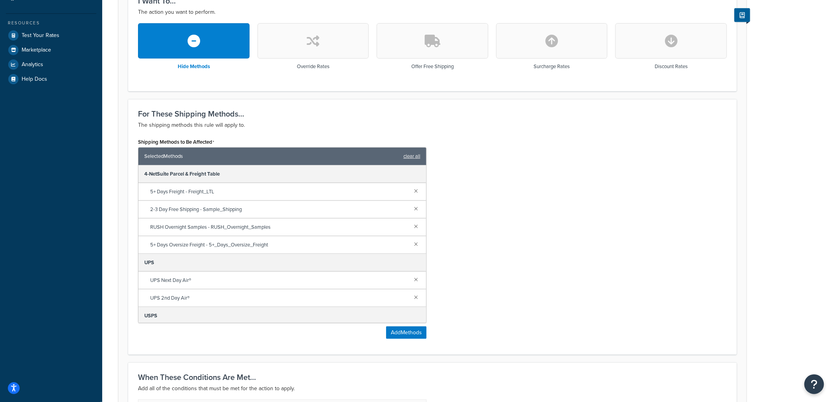
click at [412, 192] on link at bounding box center [416, 190] width 9 height 9
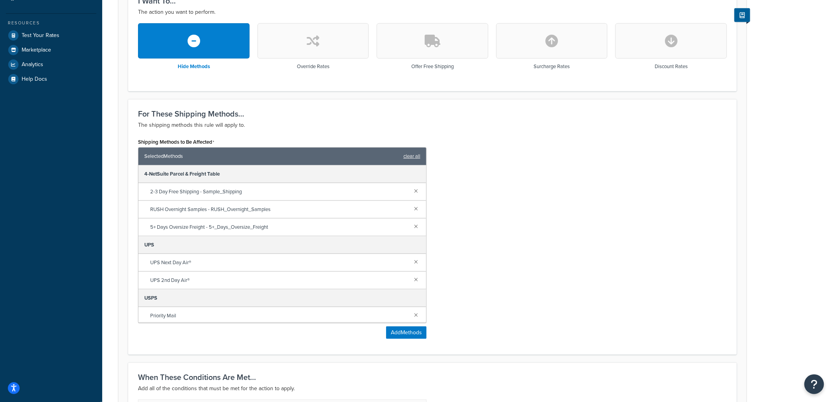
click at [412, 192] on link at bounding box center [416, 190] width 9 height 9
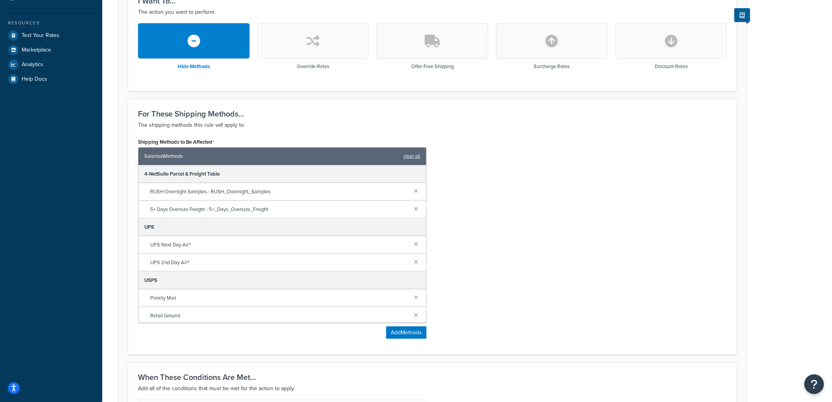
click at [412, 192] on link at bounding box center [416, 190] width 9 height 9
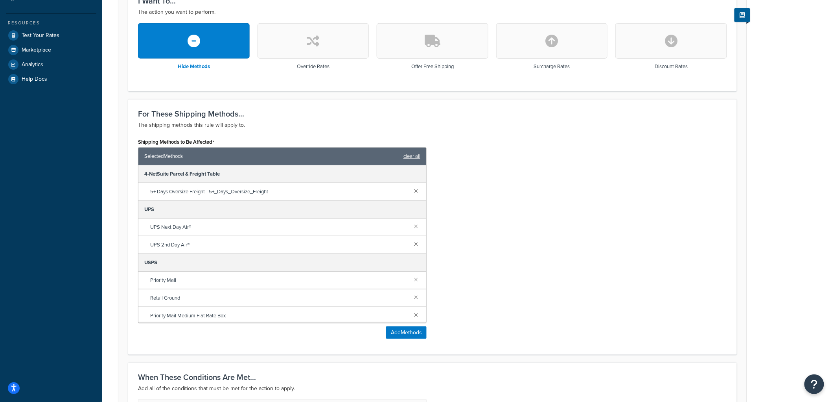
click at [412, 192] on link at bounding box center [416, 190] width 9 height 9
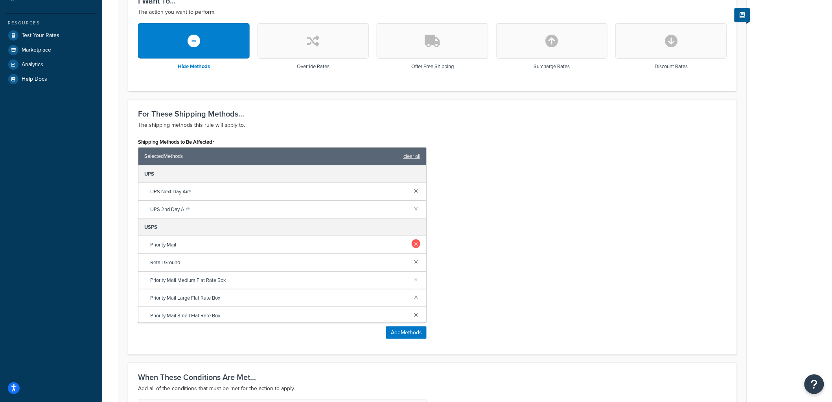
click at [412, 241] on link at bounding box center [416, 243] width 9 height 9
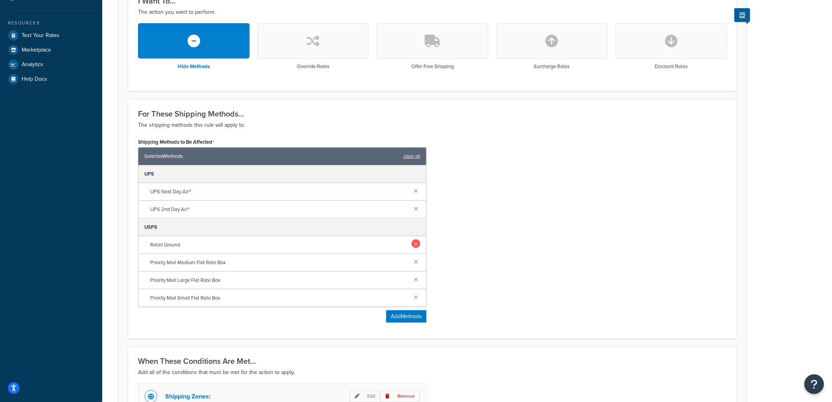
click at [413, 244] on link at bounding box center [416, 243] width 9 height 9
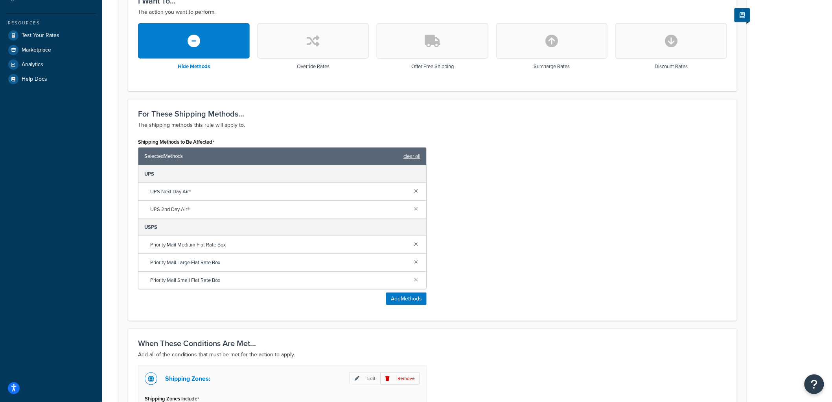
click at [417, 249] on div "Priority Mail Medium Flat Rate Box" at bounding box center [282, 245] width 288 height 18
click at [418, 241] on link at bounding box center [416, 243] width 9 height 9
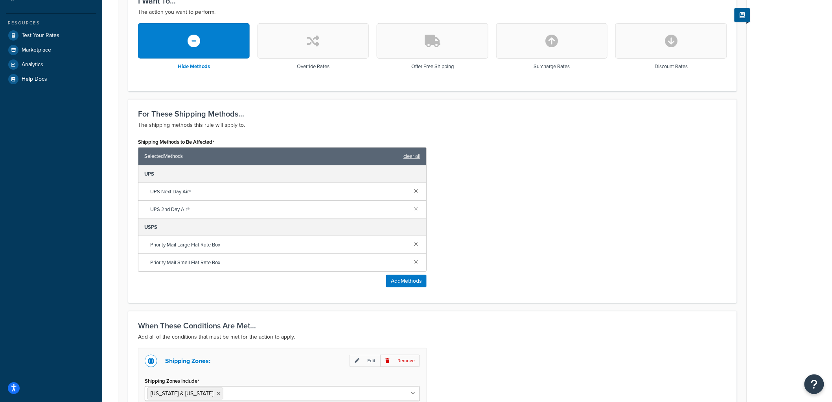
click at [418, 248] on div "Priority Mail Large Flat Rate Box" at bounding box center [282, 245] width 288 height 18
click at [417, 244] on link at bounding box center [416, 243] width 9 height 9
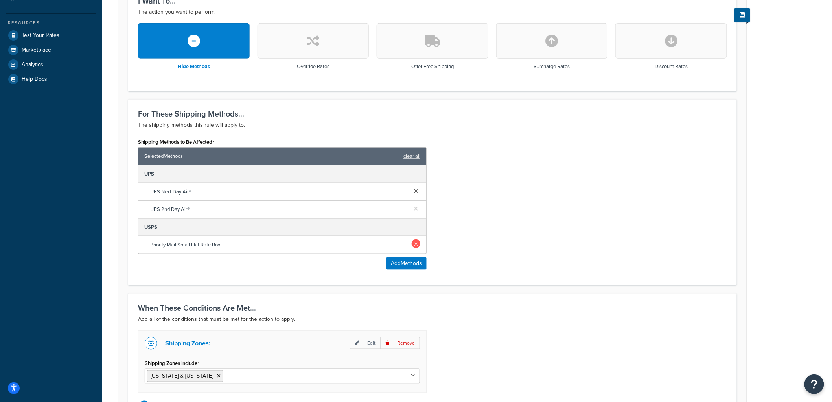
click at [417, 241] on link at bounding box center [416, 243] width 9 height 9
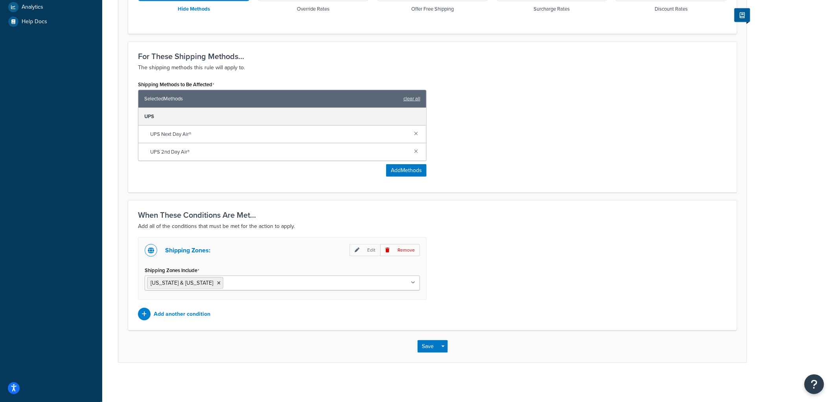
scroll to position [276, 0]
click at [217, 282] on icon at bounding box center [219, 282] width 4 height 5
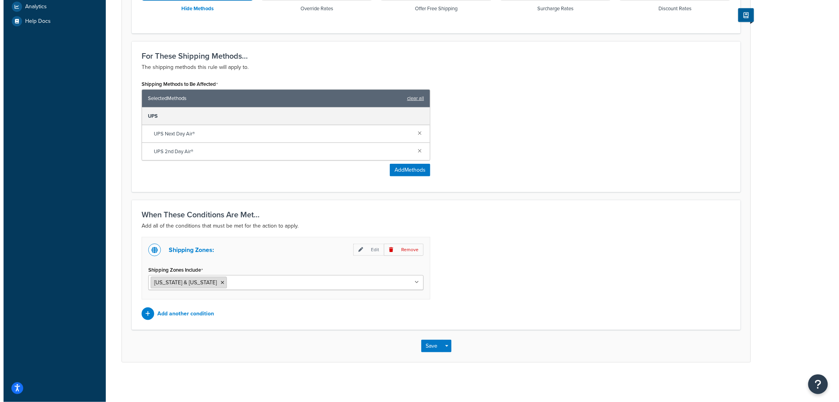
scroll to position [206, 0]
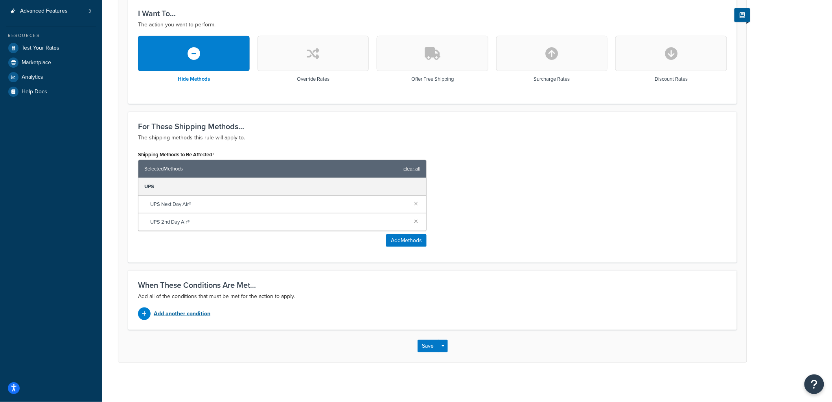
click at [189, 309] on p "Add another condition" at bounding box center [182, 313] width 57 height 11
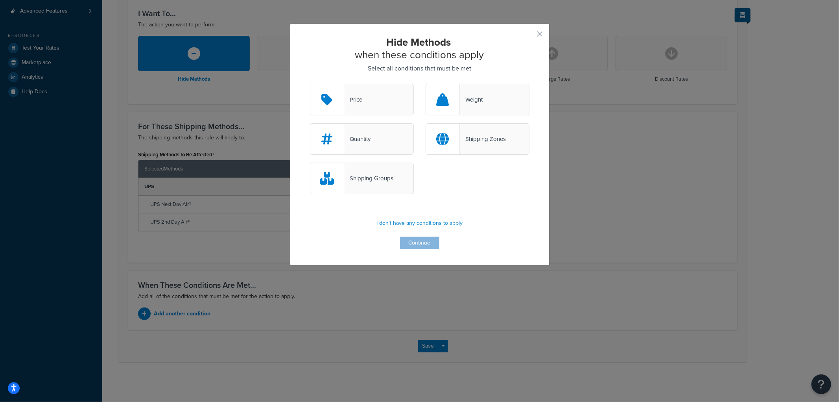
click at [387, 186] on div "Shipping Groups" at bounding box center [362, 177] width 104 height 31
click at [0, 0] on input "Shipping Groups" at bounding box center [0, 0] width 0 height 0
click at [411, 237] on button "Continue" at bounding box center [419, 242] width 39 height 13
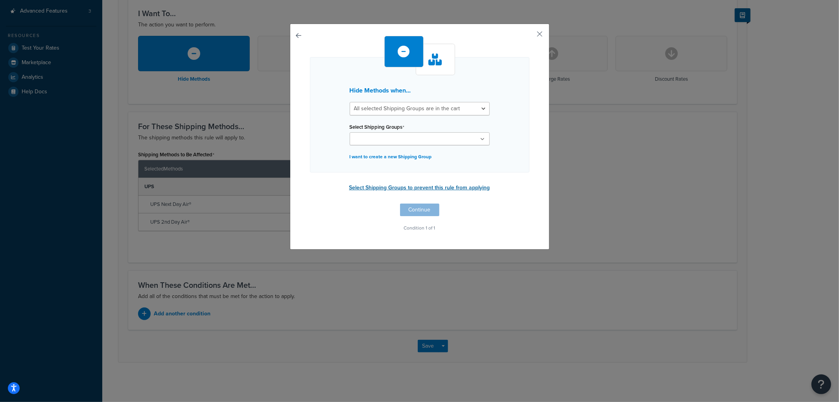
click at [398, 190] on button "Select Shipping Groups to prevent this rule from applying" at bounding box center [420, 188] width 146 height 12
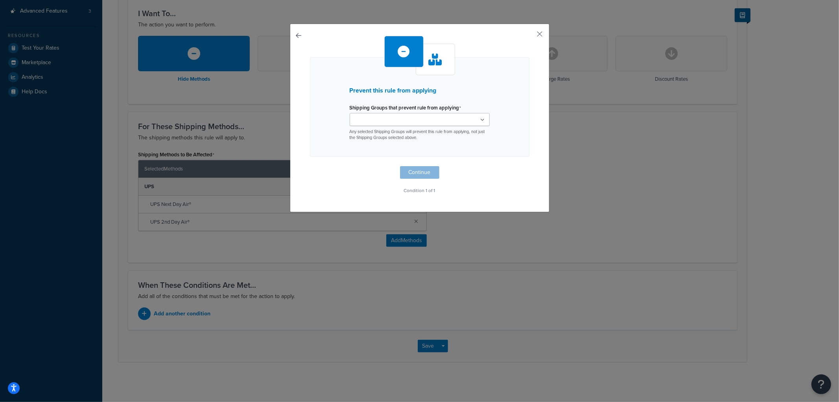
click at [395, 116] on input "Shipping Groups that prevent rule from applying" at bounding box center [387, 120] width 70 height 9
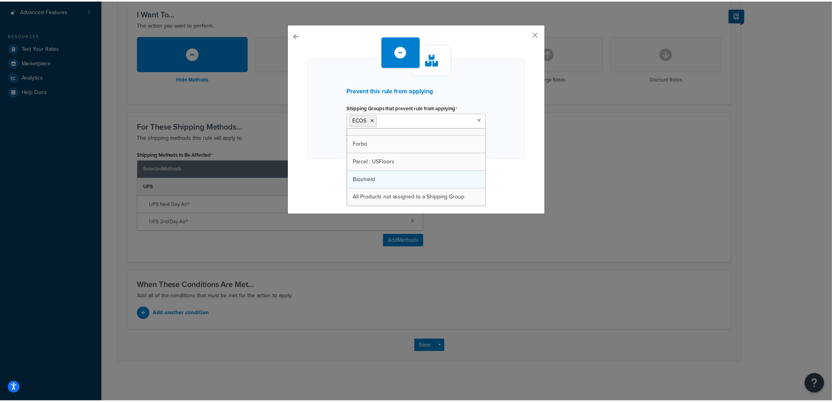
scroll to position [1307, 0]
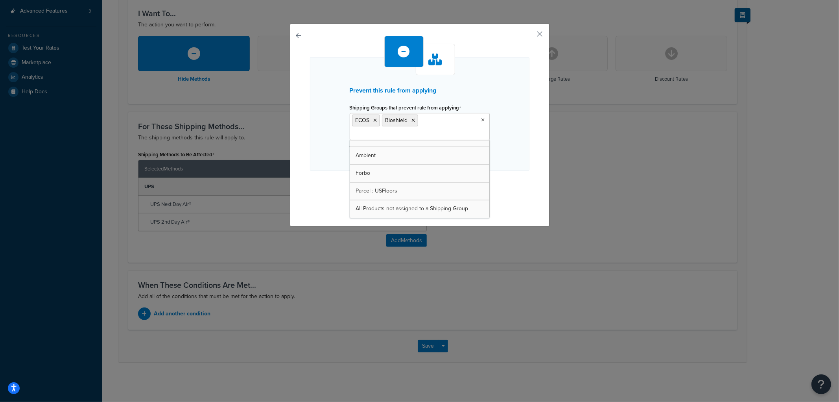
click at [499, 128] on div "Prevent this rule from applying Shipping Groups that prevent rule from applying…" at bounding box center [419, 114] width 219 height 114
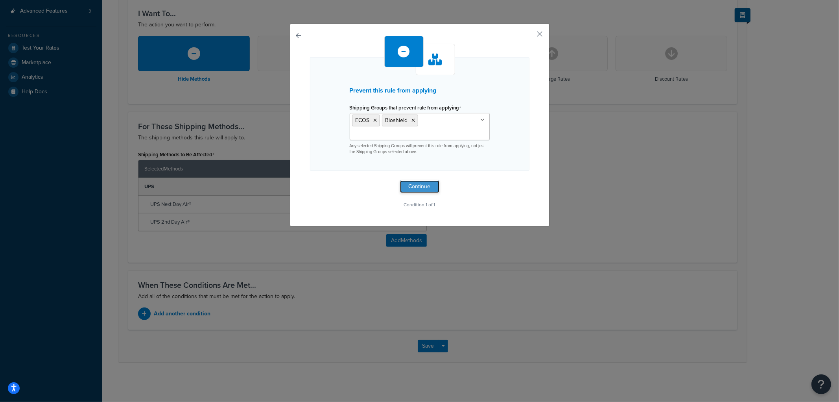
click at [415, 186] on button "Continue" at bounding box center [419, 186] width 39 height 13
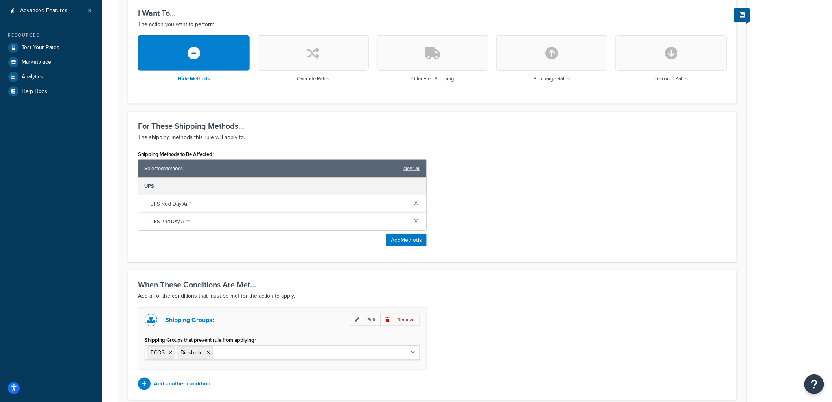
click at [571, 234] on div "Shipping Methods to Be Affected Selected Methods clear all UPS UPS Next Day Air…" at bounding box center [432, 200] width 601 height 104
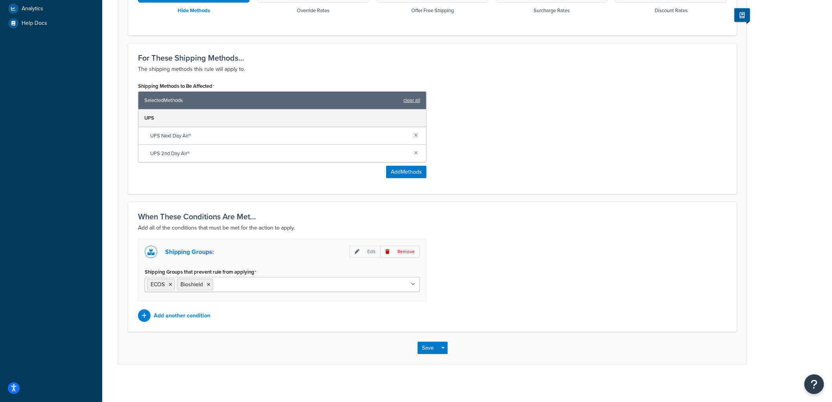
scroll to position [276, 0]
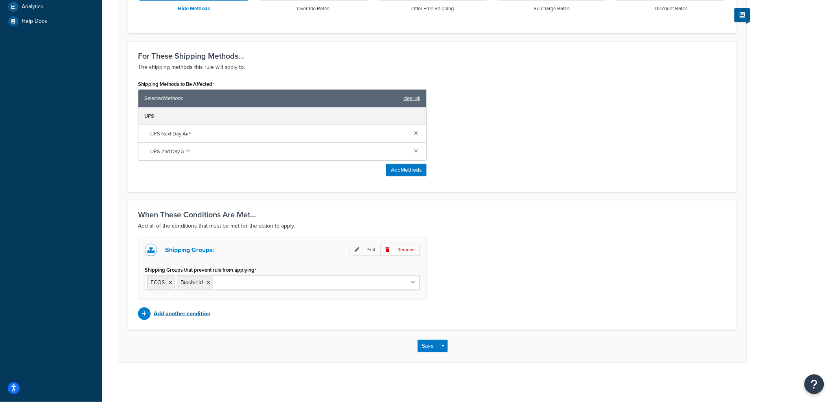
click at [190, 312] on p "Add another condition" at bounding box center [182, 313] width 57 height 11
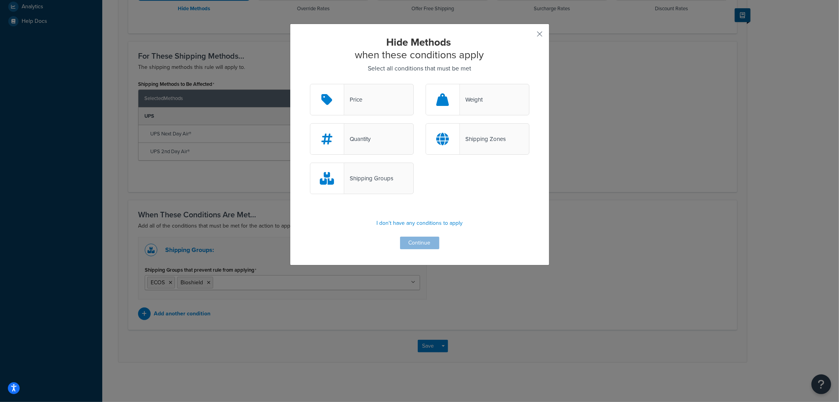
click at [540, 33] on div "Hide Methods when these conditions apply Select all conditions that must be met…" at bounding box center [420, 144] width 260 height 241
click at [529, 36] on button "button" at bounding box center [528, 37] width 2 height 2
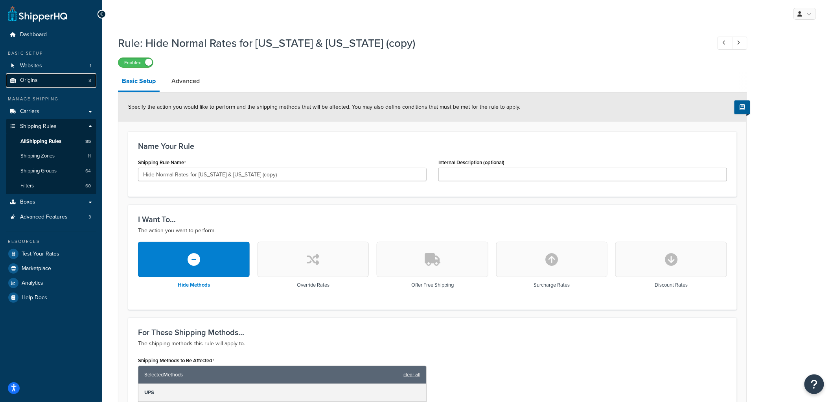
click at [30, 79] on span "Origins" at bounding box center [29, 80] width 18 height 7
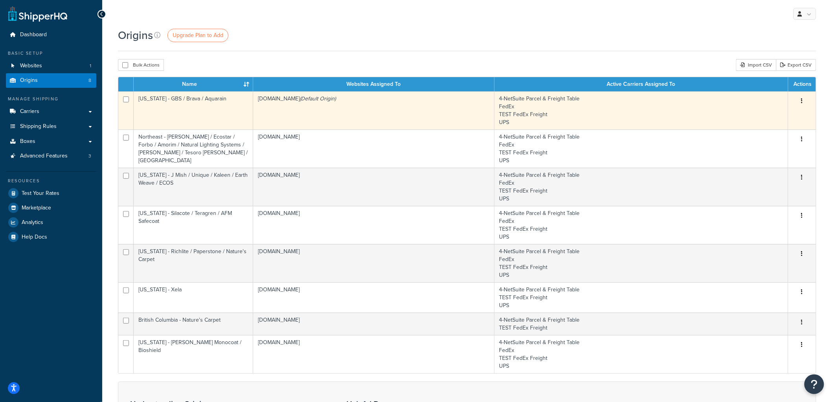
click at [218, 115] on td "[US_STATE] - GBS / Brava / Aquarain" at bounding box center [194, 110] width 120 height 38
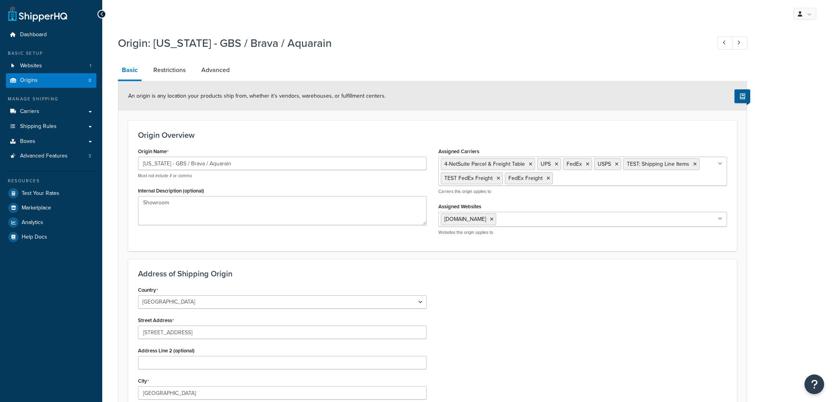
select select "15"
click at [173, 79] on link "Restrictions" at bounding box center [169, 70] width 40 height 19
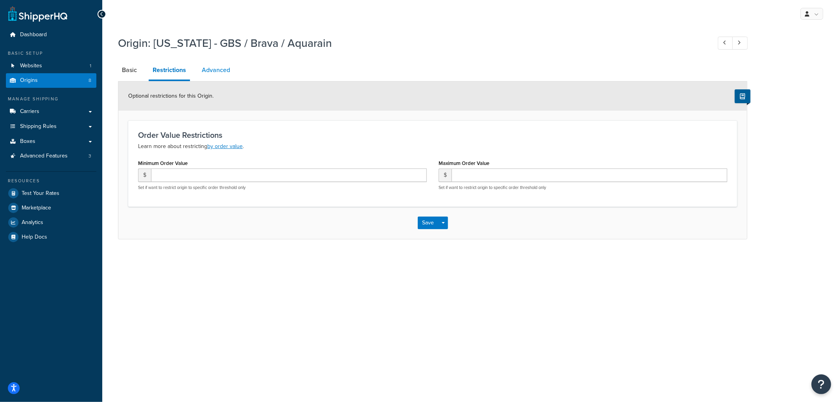
click at [214, 68] on link "Advanced" at bounding box center [216, 70] width 36 height 19
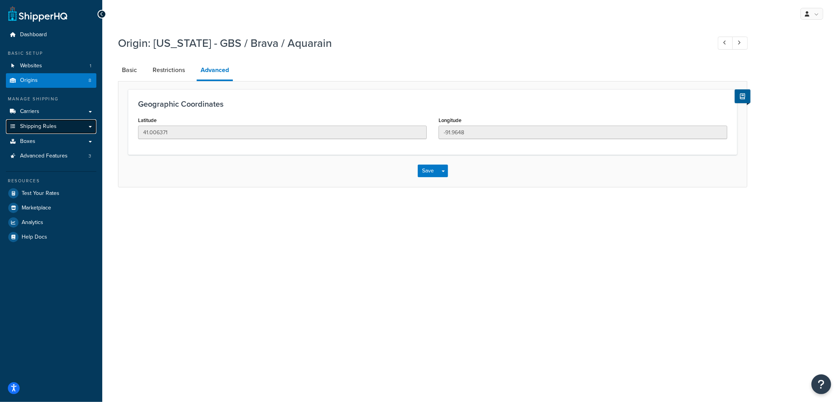
click at [36, 124] on span "Shipping Rules" at bounding box center [38, 126] width 37 height 7
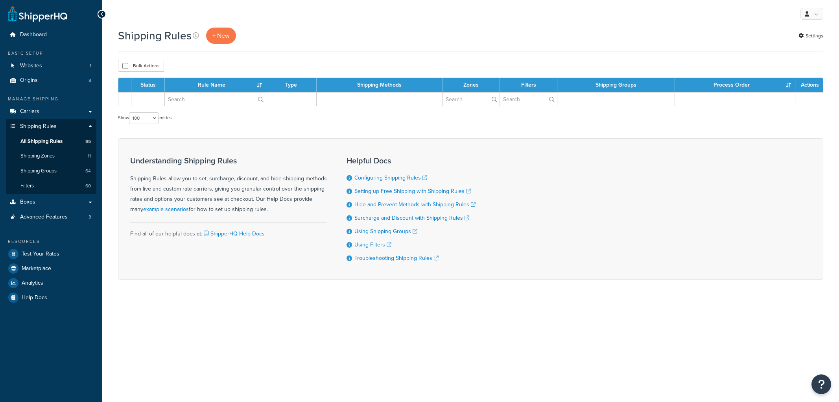
select select "100"
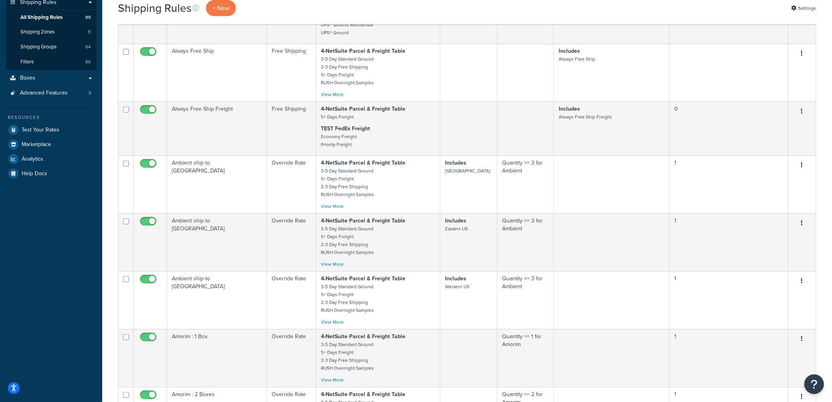
scroll to position [44, 0]
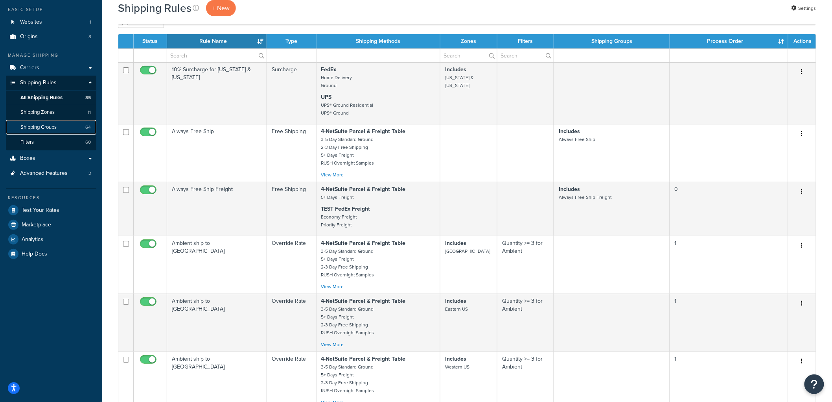
click at [52, 127] on span "Shipping Groups" at bounding box center [38, 127] width 36 height 7
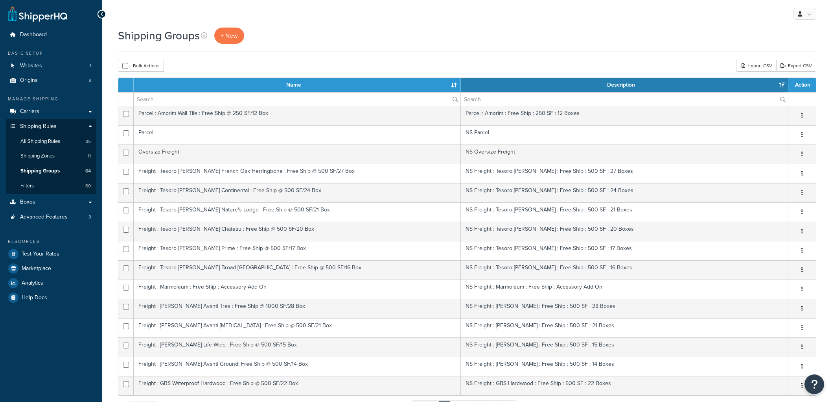
select select "15"
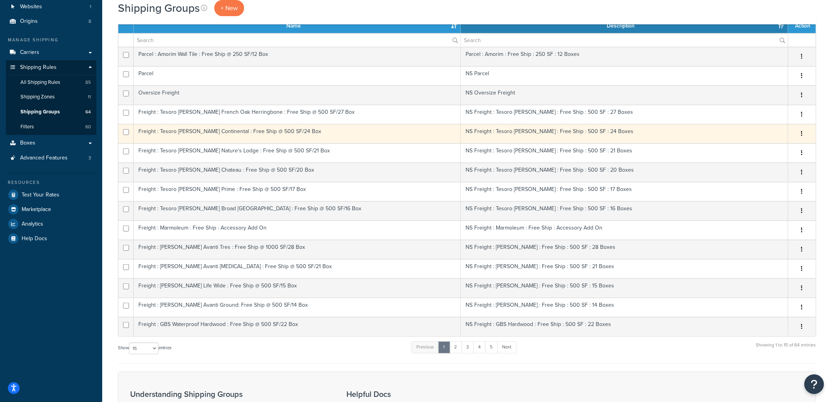
scroll to position [44, 0]
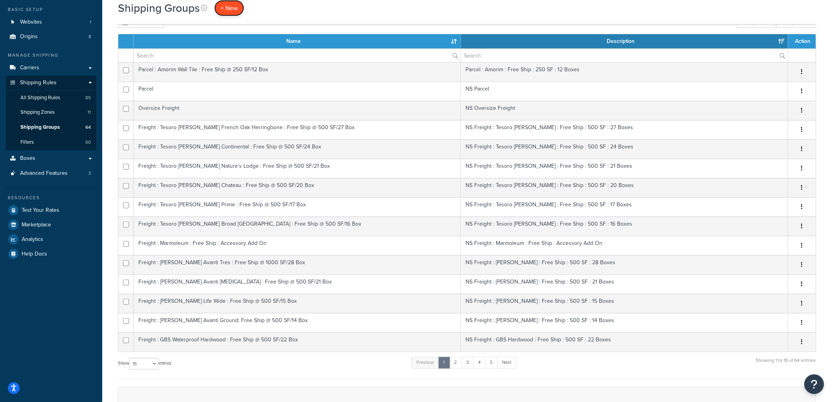
click at [227, 13] on link "+ New" at bounding box center [229, 8] width 30 height 16
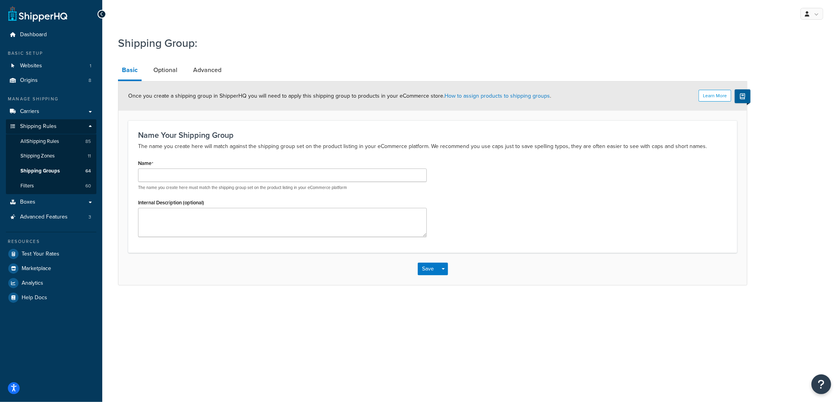
click at [188, 167] on div "Name The name you create here must match the shipping group set on the product …" at bounding box center [282, 173] width 289 height 33
click at [186, 175] on input "Name" at bounding box center [282, 174] width 289 height 13
click at [167, 60] on div "Shipping Group: Basic Optional Advanced Learn More Once you create a shipping g…" at bounding box center [432, 158] width 629 height 254
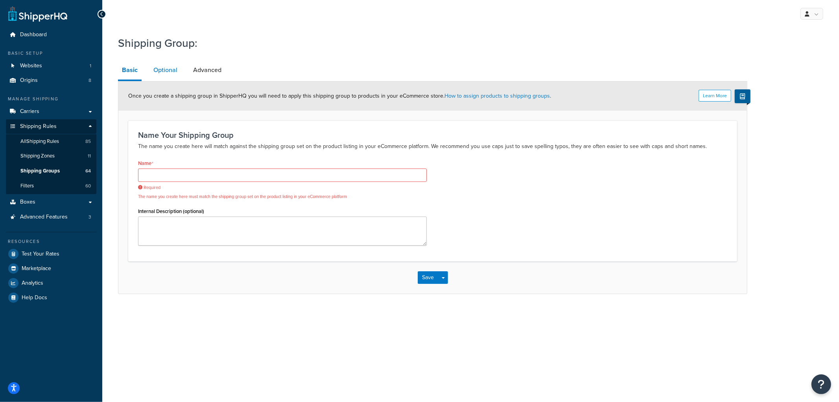
click at [165, 68] on link "Optional" at bounding box center [165, 70] width 32 height 19
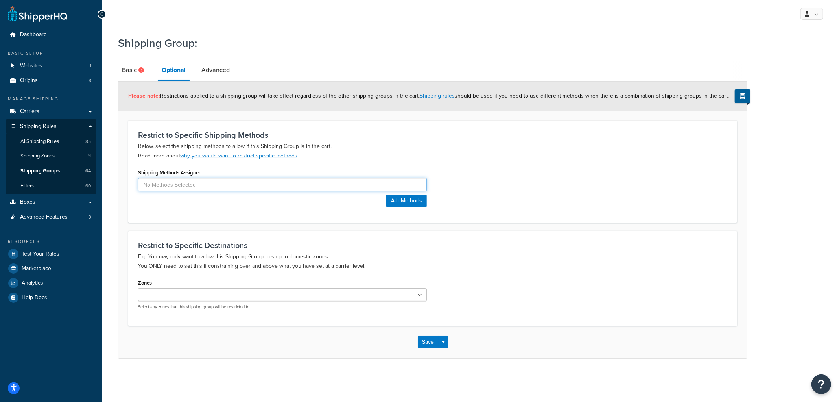
click at [233, 186] on input at bounding box center [282, 184] width 289 height 13
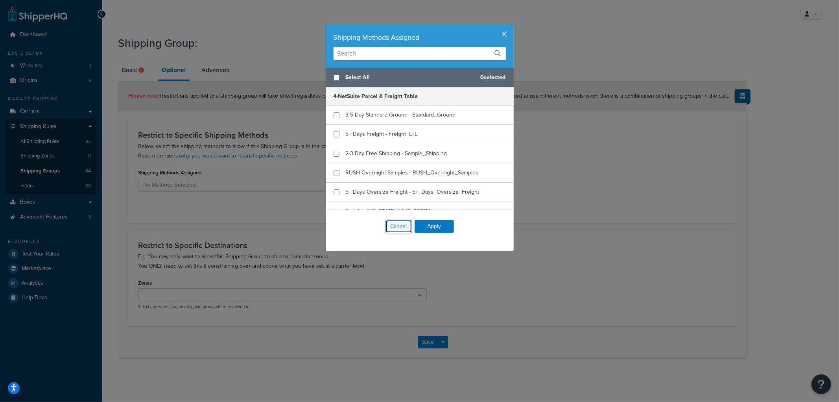
click at [385, 225] on button "Cancel" at bounding box center [398, 225] width 27 height 13
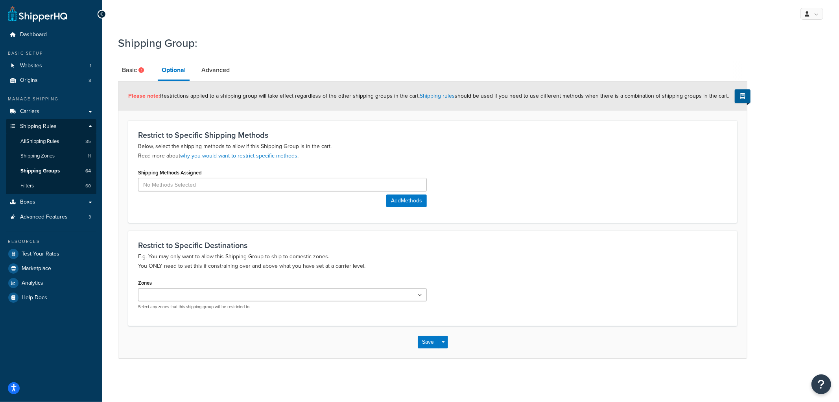
click at [332, 146] on p "Below, select the shipping methods to allow if this Shipping Group is in the ca…" at bounding box center [432, 151] width 589 height 19
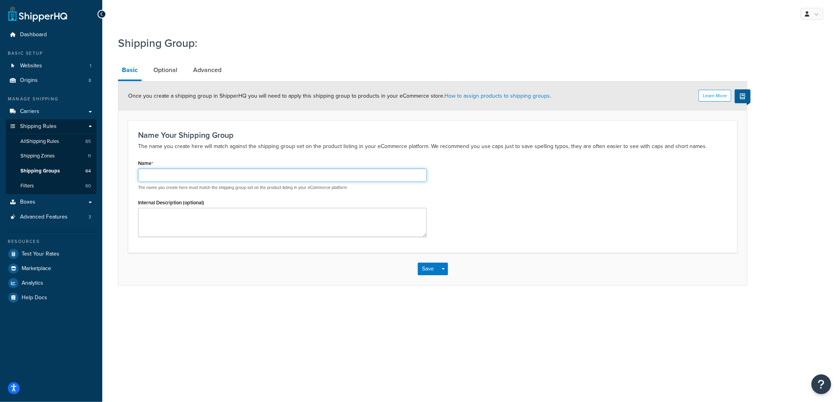
click at [214, 179] on input "Name" at bounding box center [282, 174] width 289 height 13
type input "GBS In-house"
click at [355, 141] on div "Name Your Shipping Group The name you create here will match against the shippi…" at bounding box center [432, 141] width 589 height 20
click at [431, 264] on button "Save" at bounding box center [428, 268] width 21 height 13
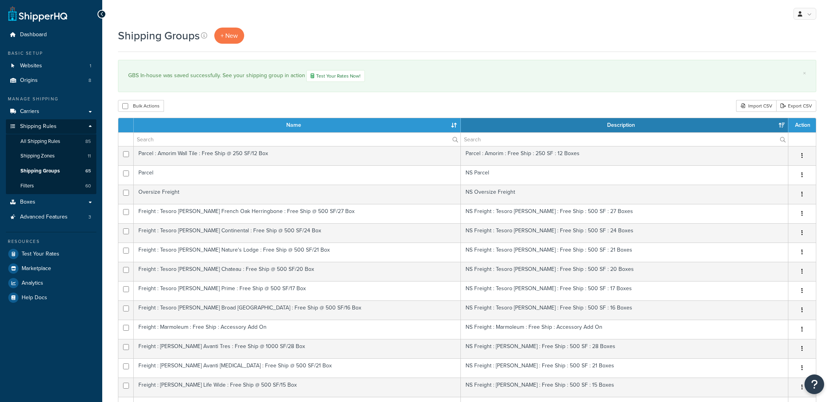
select select "15"
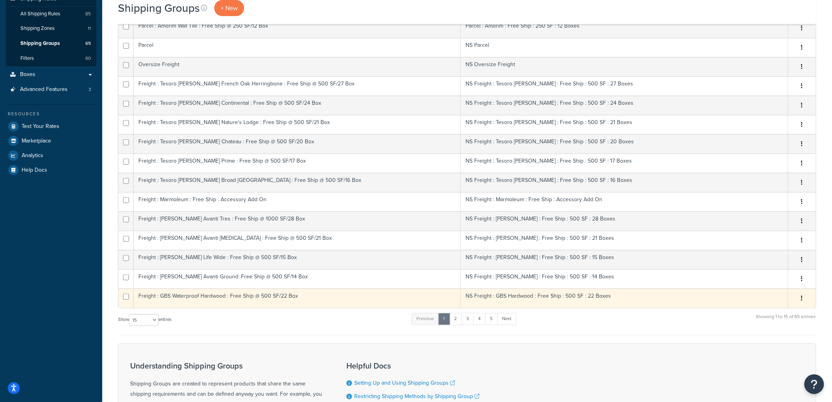
scroll to position [175, 0]
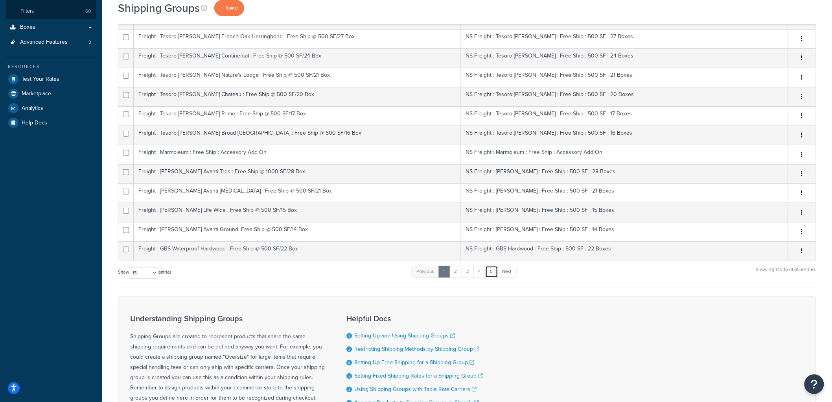
click at [496, 277] on link "5" at bounding box center [491, 271] width 13 height 12
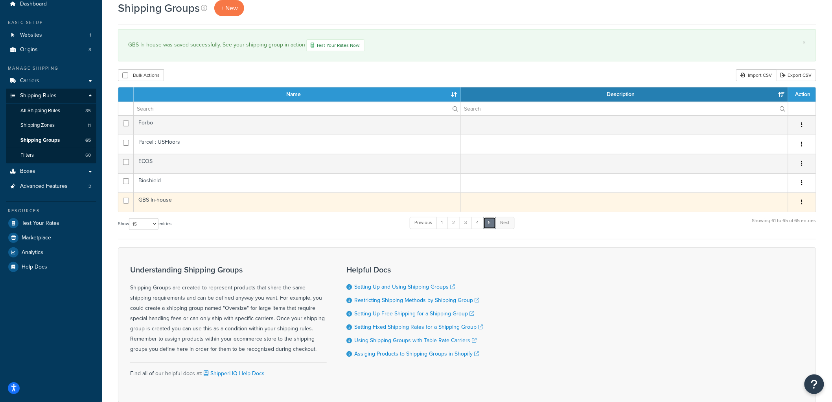
scroll to position [0, 0]
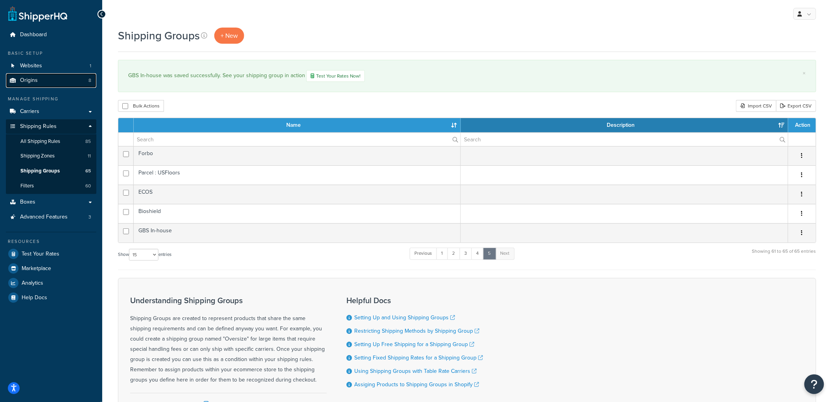
click at [46, 85] on link "Origins 8" at bounding box center [51, 80] width 90 height 15
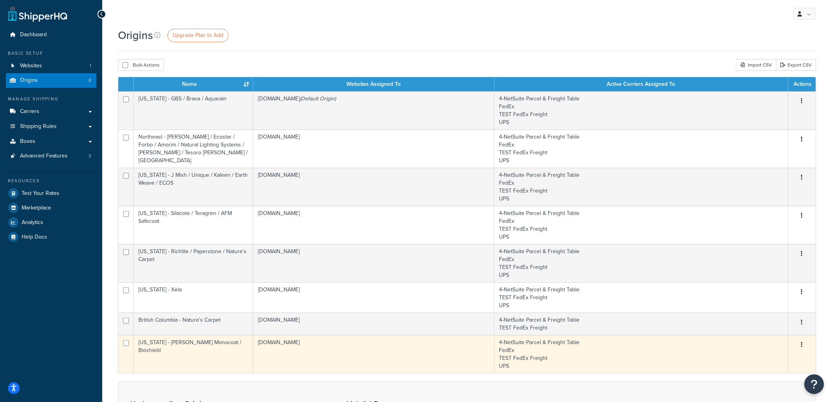
click at [226, 345] on td "[US_STATE] - [PERSON_NAME] Monocoat / Bioshield" at bounding box center [194, 354] width 120 height 38
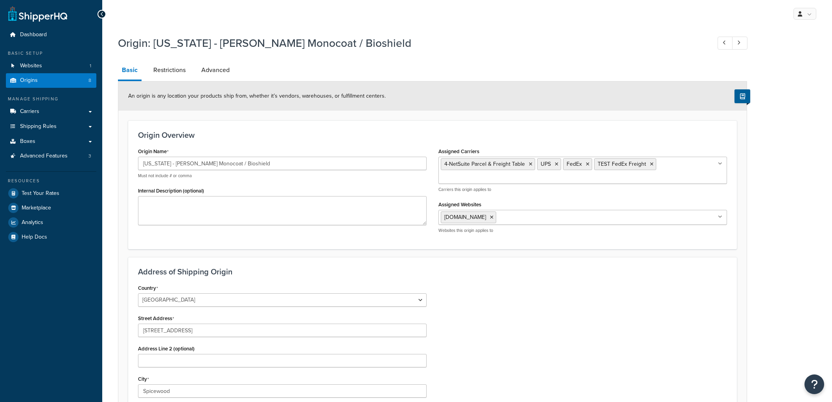
select select "43"
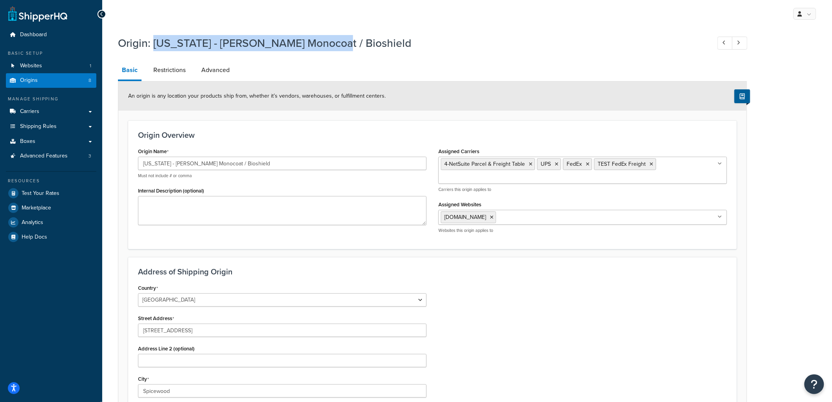
drag, startPoint x: 311, startPoint y: 45, endPoint x: 155, endPoint y: 46, distance: 155.4
click at [155, 46] on h1 "Origin: [US_STATE] - [PERSON_NAME] Monocoat / Bioshield" at bounding box center [410, 42] width 585 height 15
copy h1 "[US_STATE] - [PERSON_NAME] Monocoat / Bioshield"
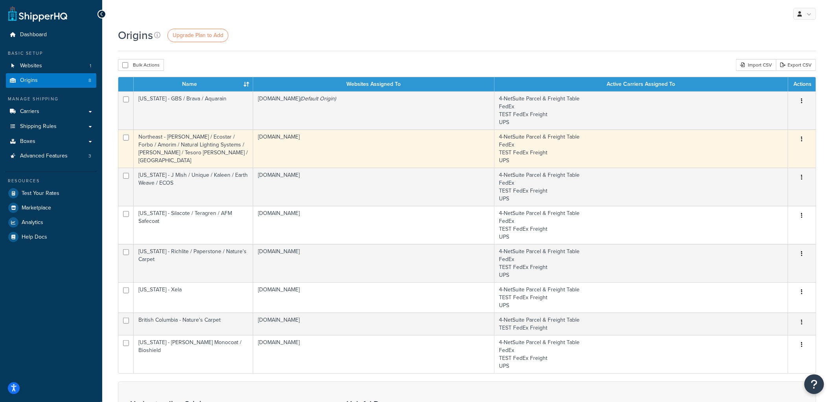
click at [221, 152] on td "Northeast - [PERSON_NAME] / Ecostar / Forbo / Amorim / Natural Lighting Systems…" at bounding box center [194, 148] width 120 height 38
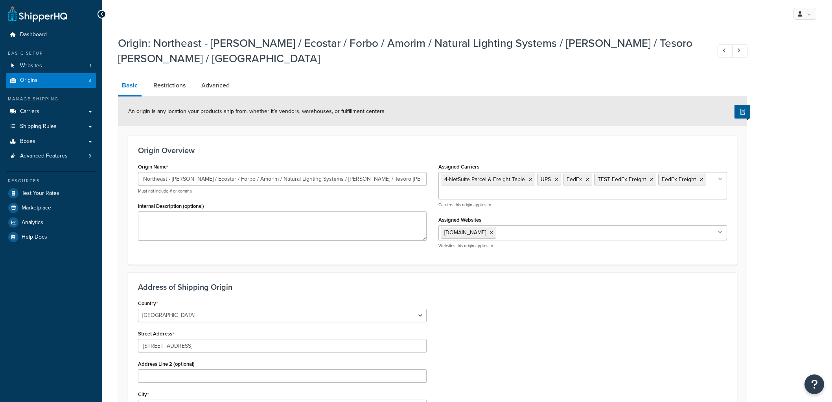
select select "38"
click at [336, 172] on input "Northeast - Kahrs / Ecostar / Forbo / Amorim / Natural Lighting Systems / Schlu…" at bounding box center [282, 178] width 289 height 13
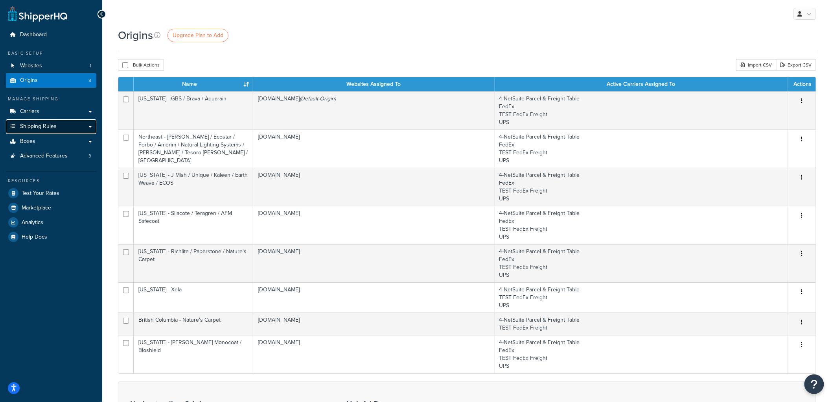
click at [47, 126] on span "Shipping Rules" at bounding box center [38, 126] width 37 height 7
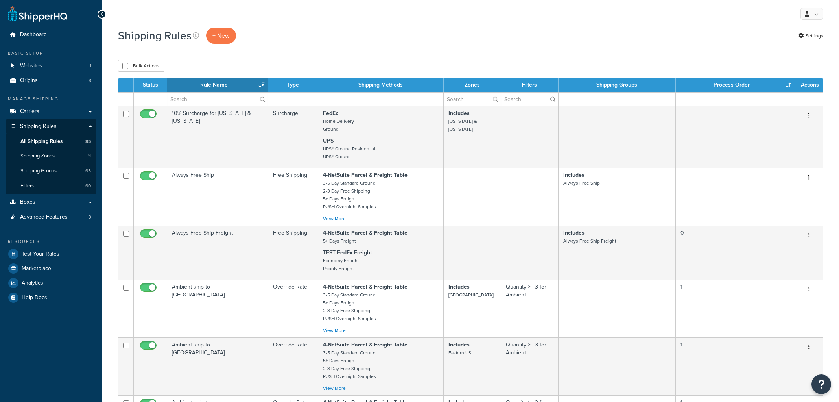
select select "100"
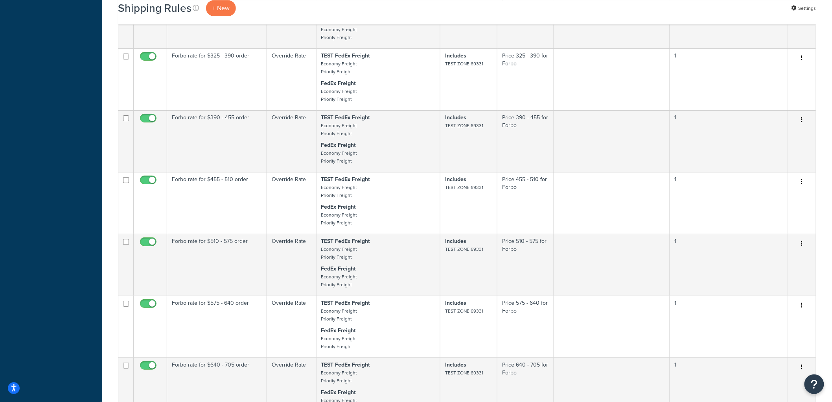
scroll to position [3332, 0]
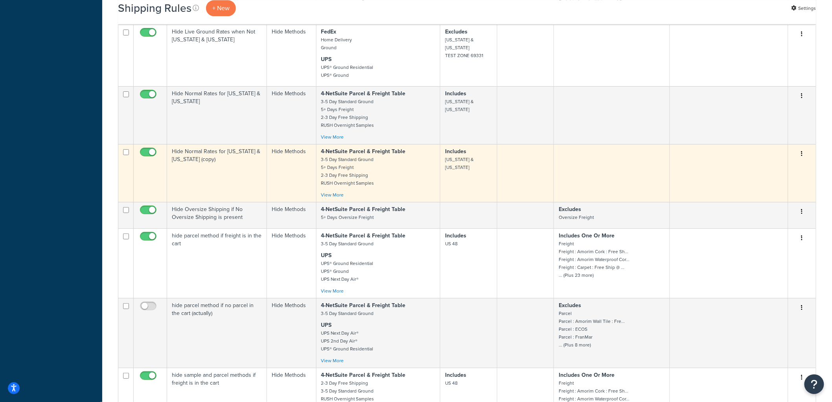
click at [251, 202] on td "Hide Normal Rates for [US_STATE] & [US_STATE] (copy)" at bounding box center [217, 173] width 100 height 58
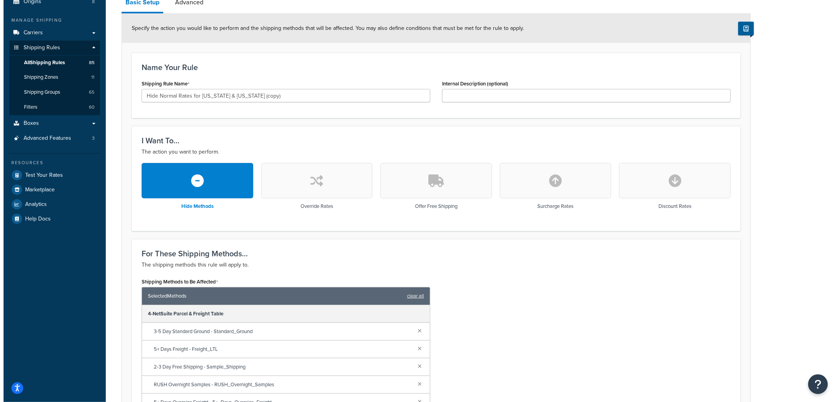
scroll to position [262, 0]
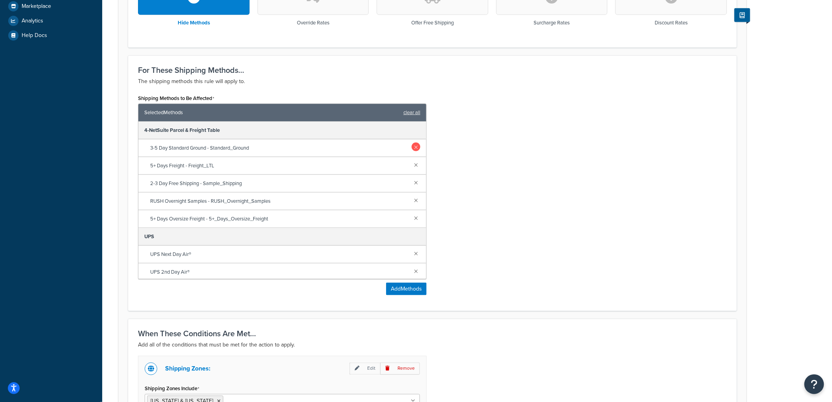
click at [412, 147] on link at bounding box center [416, 146] width 9 height 9
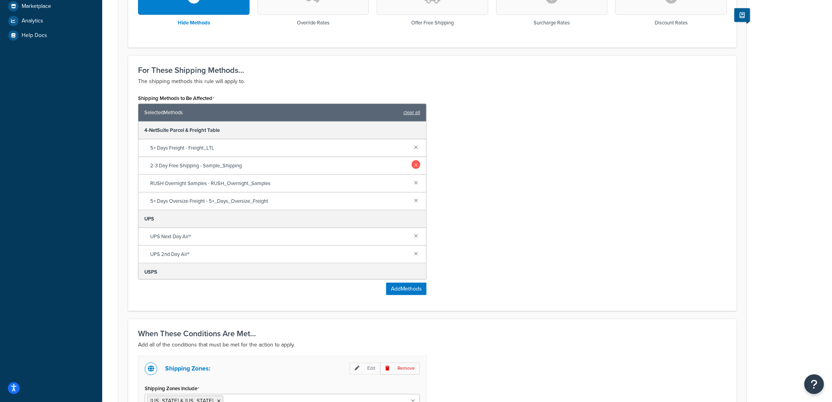
click at [412, 149] on link at bounding box center [416, 146] width 9 height 9
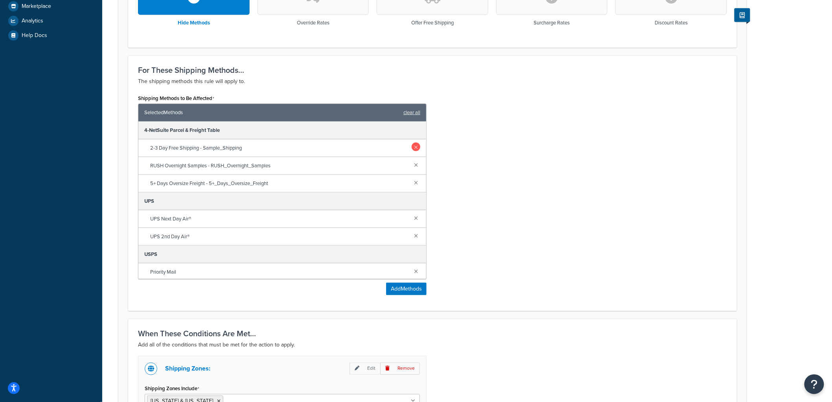
click at [412, 148] on link at bounding box center [416, 146] width 9 height 9
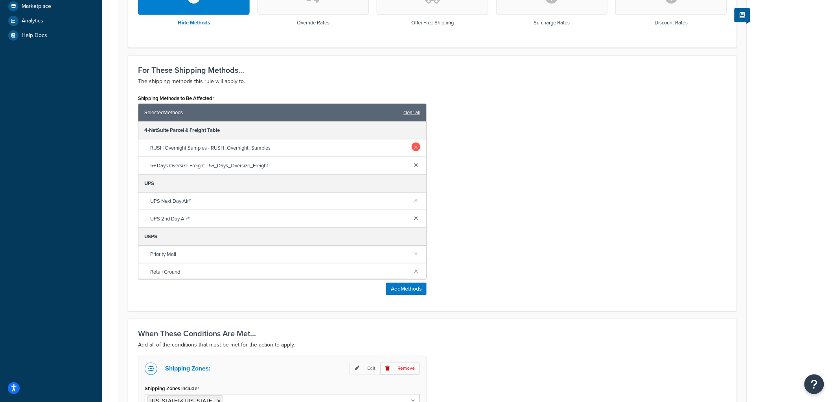
click at [412, 149] on link at bounding box center [416, 146] width 9 height 9
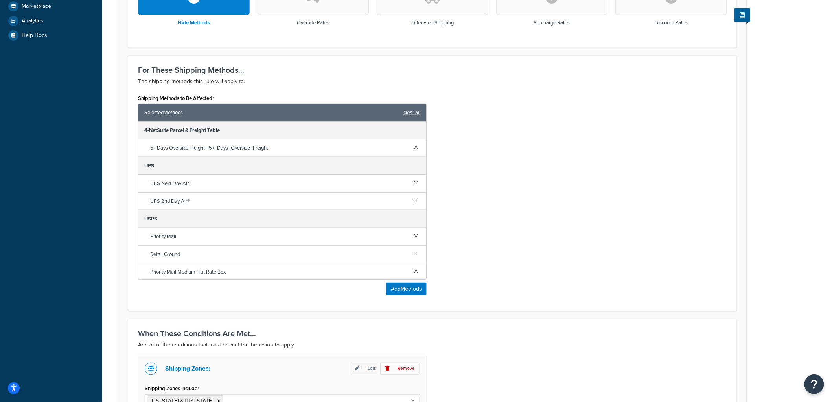
click at [412, 149] on link at bounding box center [416, 146] width 9 height 9
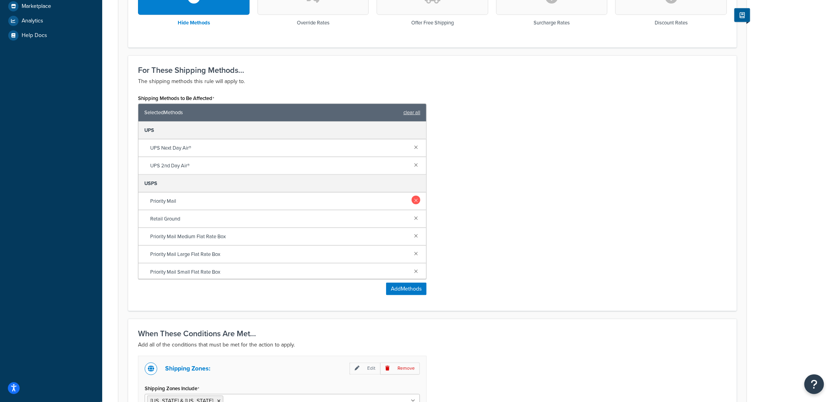
click at [412, 202] on link at bounding box center [416, 199] width 9 height 9
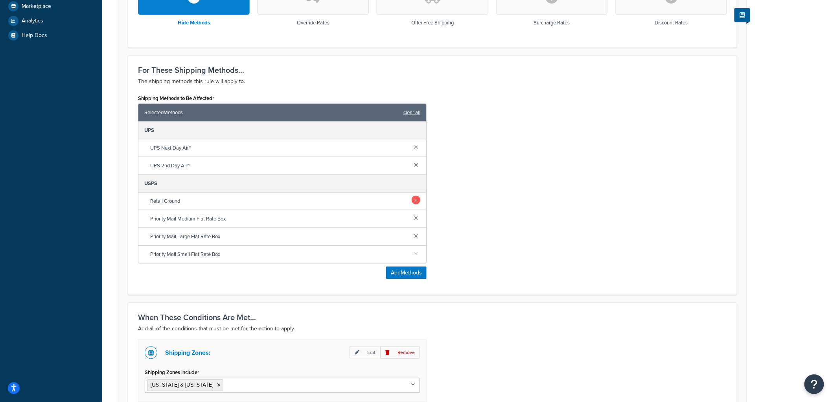
click at [414, 199] on link at bounding box center [416, 199] width 9 height 9
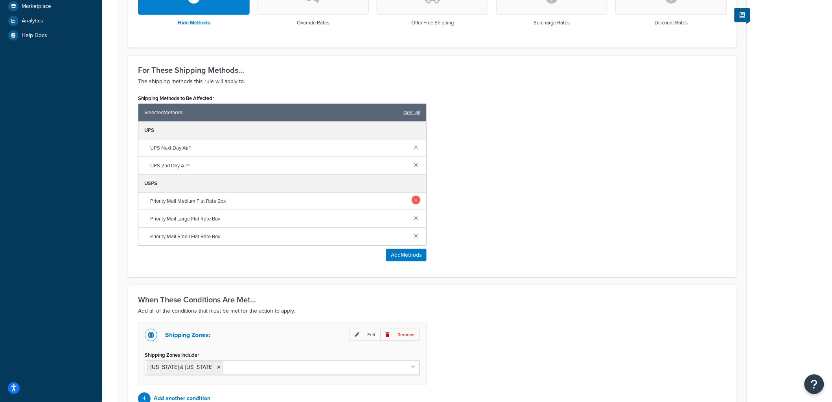
click at [414, 203] on link at bounding box center [416, 199] width 9 height 9
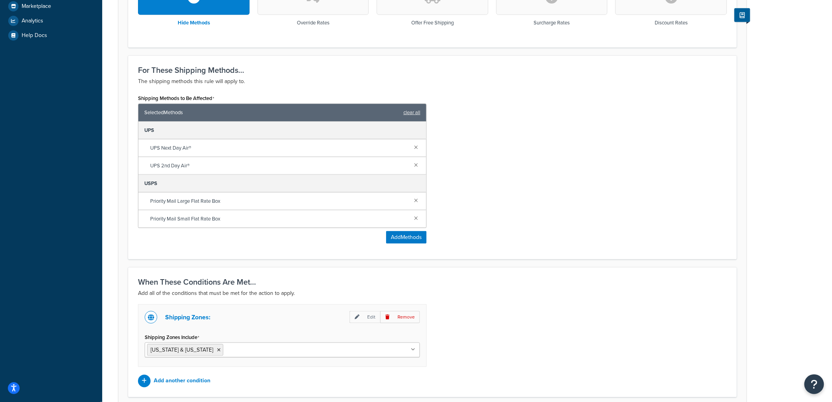
click at [415, 205] on div "Priority Mail Large Flat Rate Box" at bounding box center [282, 201] width 288 height 18
click at [415, 204] on div "Priority Mail Large Flat Rate Box" at bounding box center [282, 201] width 288 height 18
click at [416, 202] on link at bounding box center [416, 199] width 9 height 9
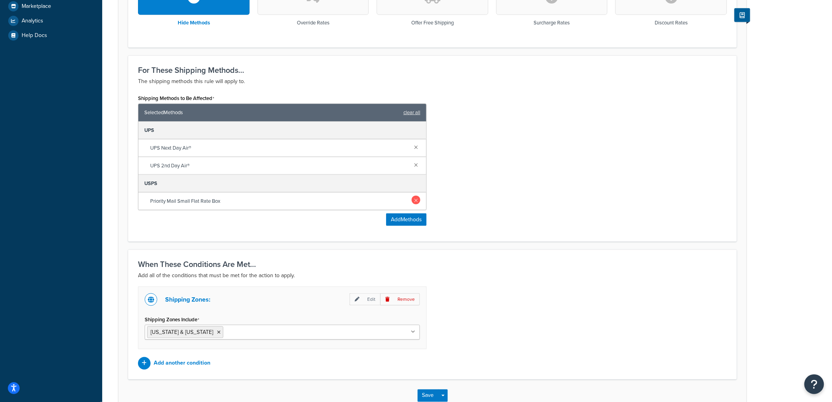
click at [416, 201] on link at bounding box center [416, 199] width 9 height 9
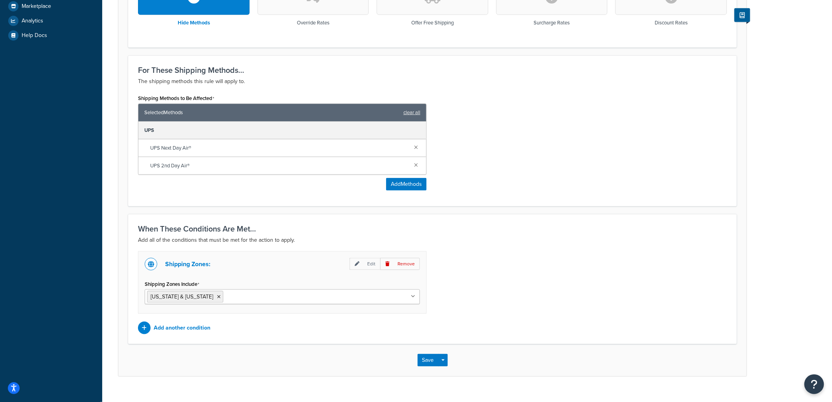
click at [502, 180] on div "Shipping Methods to Be Affected Selected Methods clear all UPS UPS Next Day Air…" at bounding box center [432, 144] width 601 height 104
click at [184, 328] on p "Add another condition" at bounding box center [182, 327] width 57 height 11
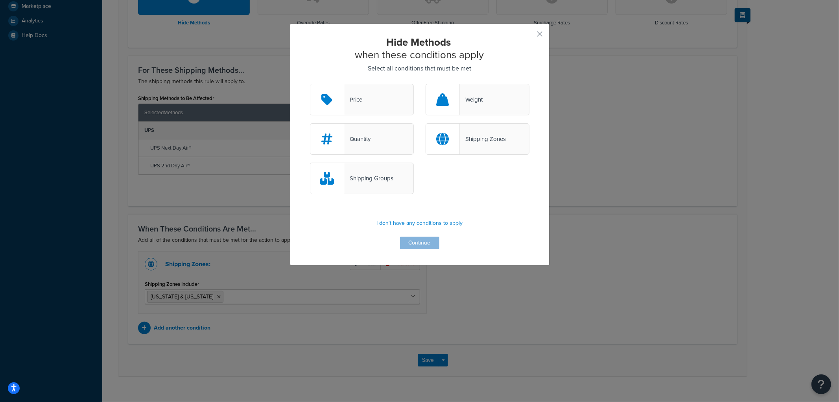
click at [359, 175] on div "Shipping Groups" at bounding box center [368, 178] width 49 height 11
click at [0, 0] on input "Shipping Groups" at bounding box center [0, 0] width 0 height 0
click at [413, 241] on button "Continue" at bounding box center [419, 242] width 39 height 13
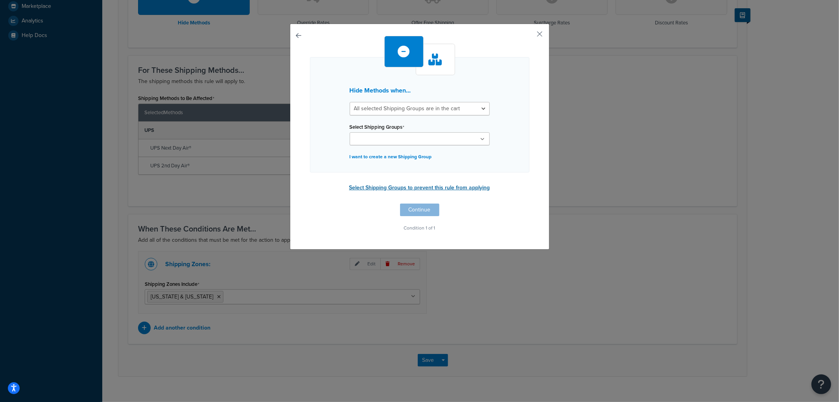
click at [397, 184] on button "Select Shipping Groups to prevent this rule from applying" at bounding box center [420, 188] width 146 height 12
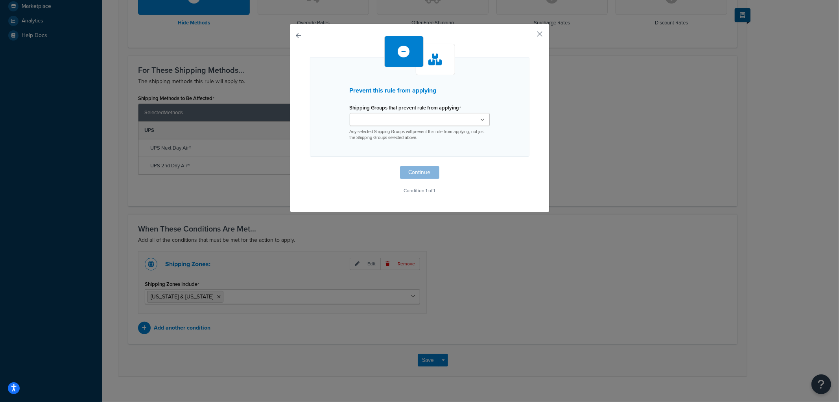
click at [400, 123] on input "Shipping Groups that prevent rule from applying" at bounding box center [387, 120] width 70 height 9
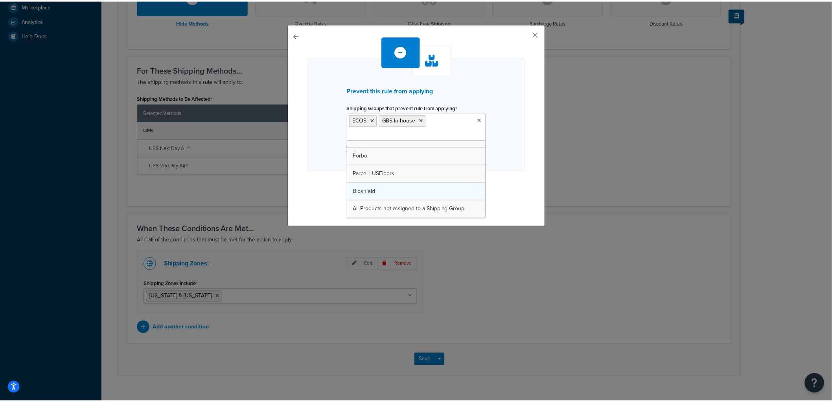
scroll to position [1307, 0]
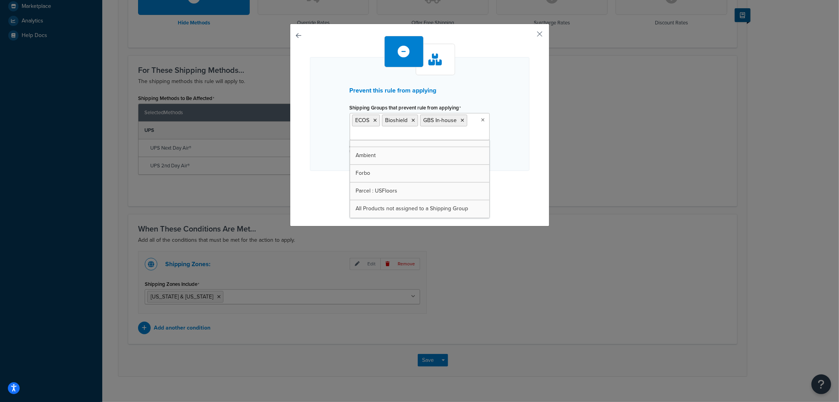
click at [527, 141] on div "Prevent this rule from applying Shipping Groups that prevent rule from applying…" at bounding box center [420, 125] width 260 height 203
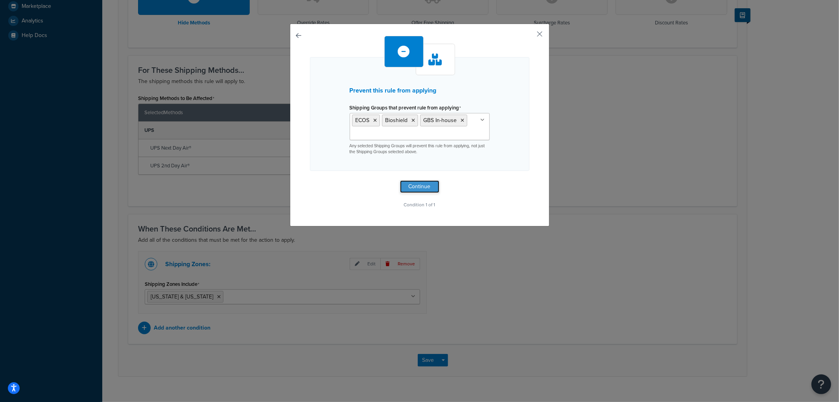
click at [418, 188] on button "Continue" at bounding box center [419, 186] width 39 height 13
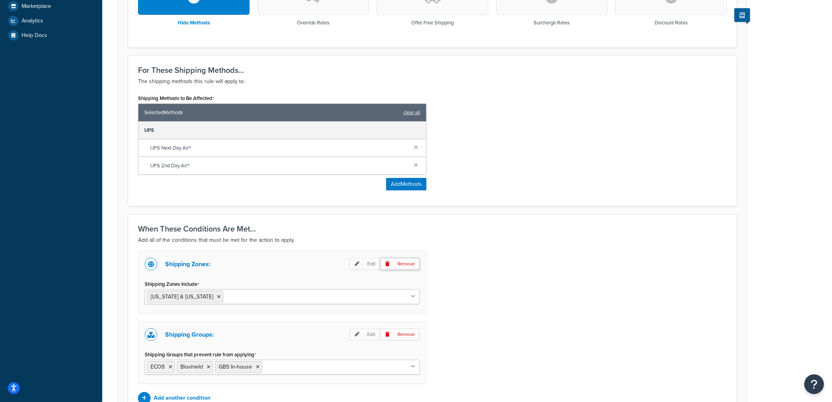
click at [404, 262] on p "Remove" at bounding box center [400, 264] width 40 height 12
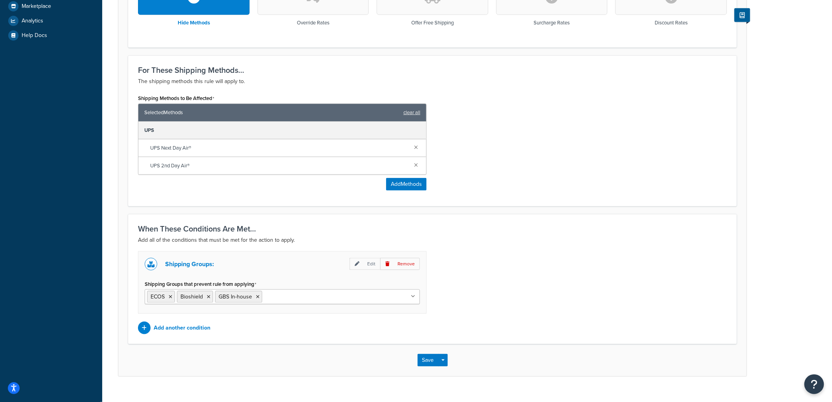
click at [521, 228] on h3 "When These Conditions Are Met..." at bounding box center [432, 228] width 589 height 9
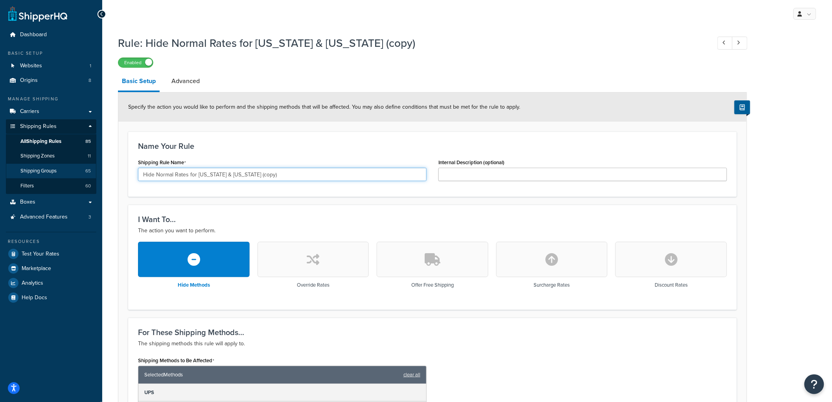
drag, startPoint x: 277, startPoint y: 173, endPoint x: 36, endPoint y: 166, distance: 241.2
click at [36, 166] on div "Dashboard Basic Setup Websites 1 Origins 8 Manage Shipping Carriers Carriers Al…" at bounding box center [416, 339] width 832 height 678
type input "Hide 2-day and expedited shipping for drop-shippers except ECOS and Bioshield"
click at [188, 83] on link "Advanced" at bounding box center [186, 81] width 36 height 19
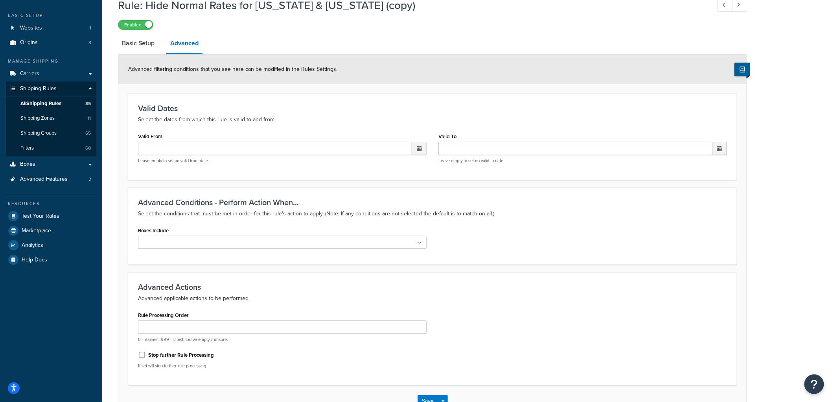
scroll to position [93, 0]
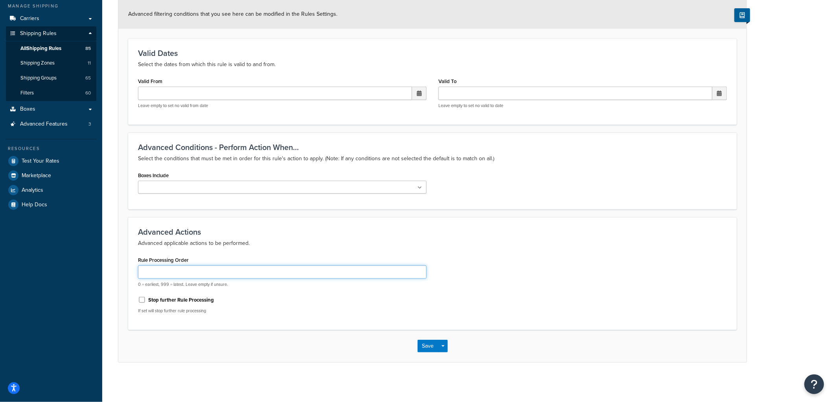
click at [171, 271] on input "Rule Processing Order" at bounding box center [282, 271] width 289 height 13
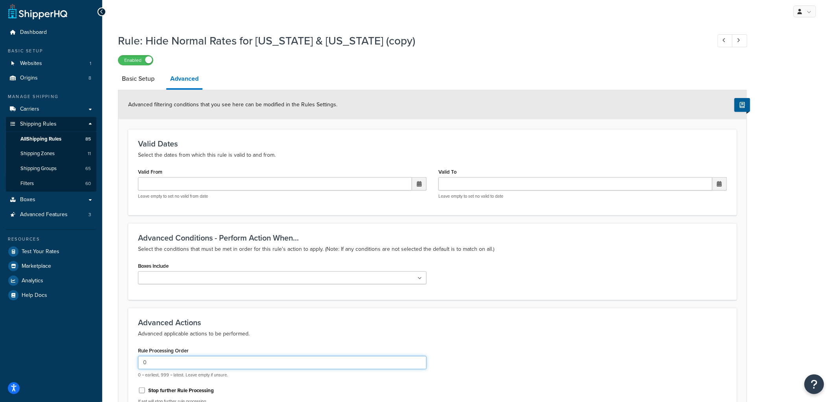
scroll to position [0, 0]
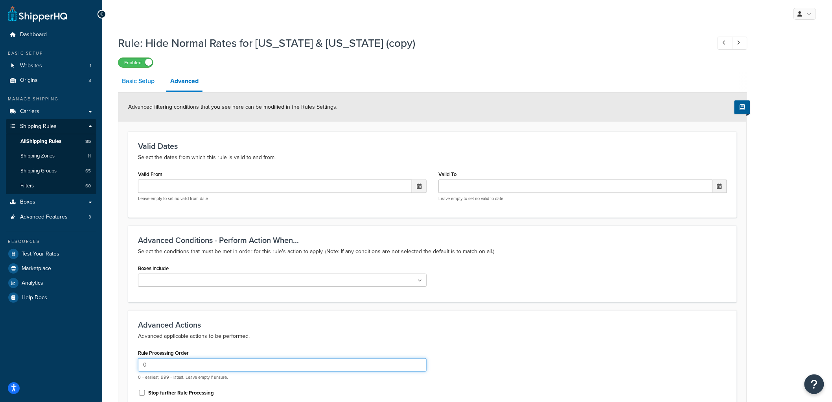
type input "0"
click at [142, 85] on link "Basic Setup" at bounding box center [138, 81] width 41 height 19
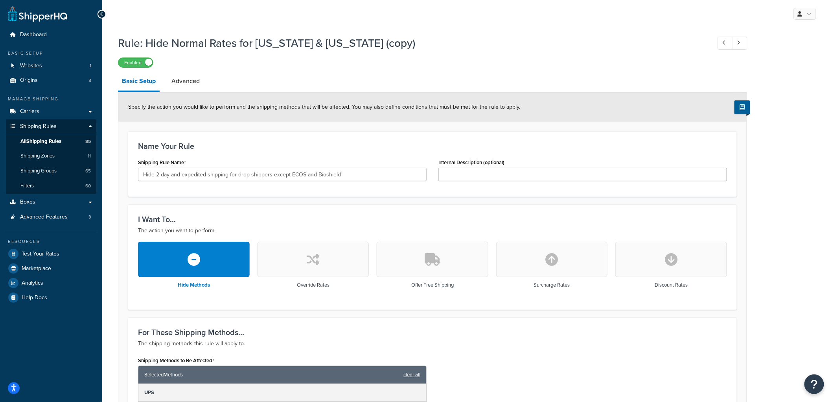
scroll to position [276, 0]
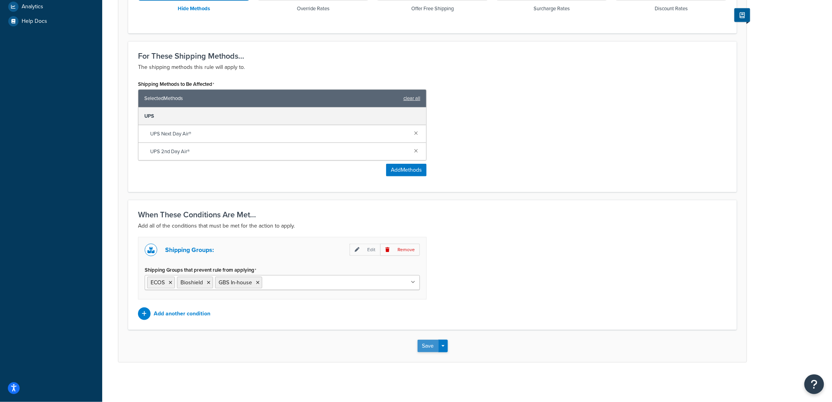
click at [433, 343] on button "Save" at bounding box center [428, 345] width 21 height 13
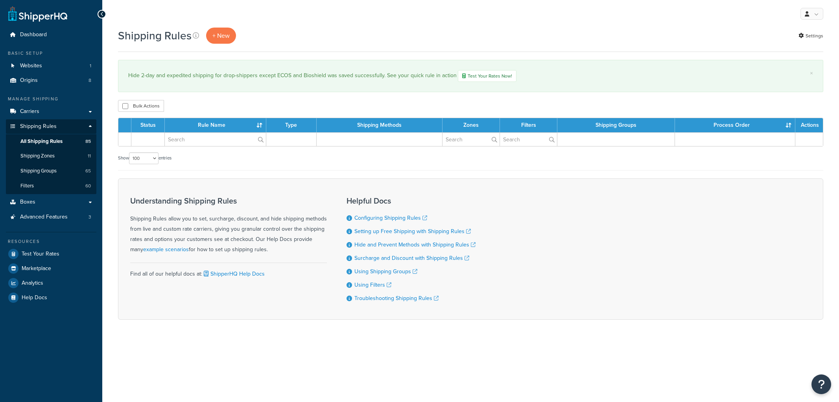
select select "100"
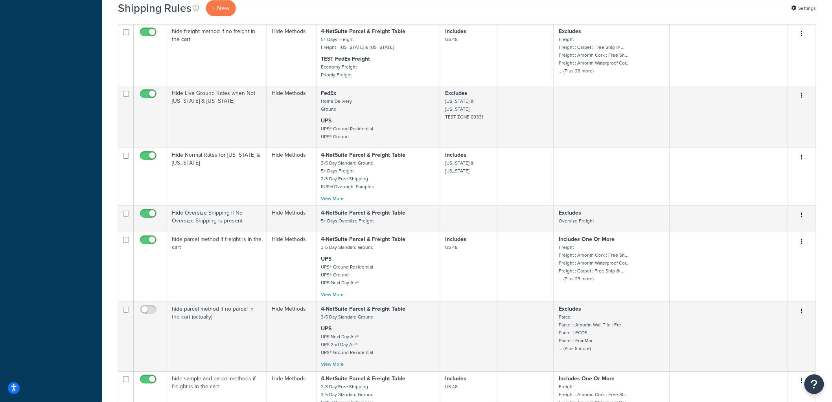
scroll to position [3540, 0]
